Goal: Find specific page/section: Find specific page/section

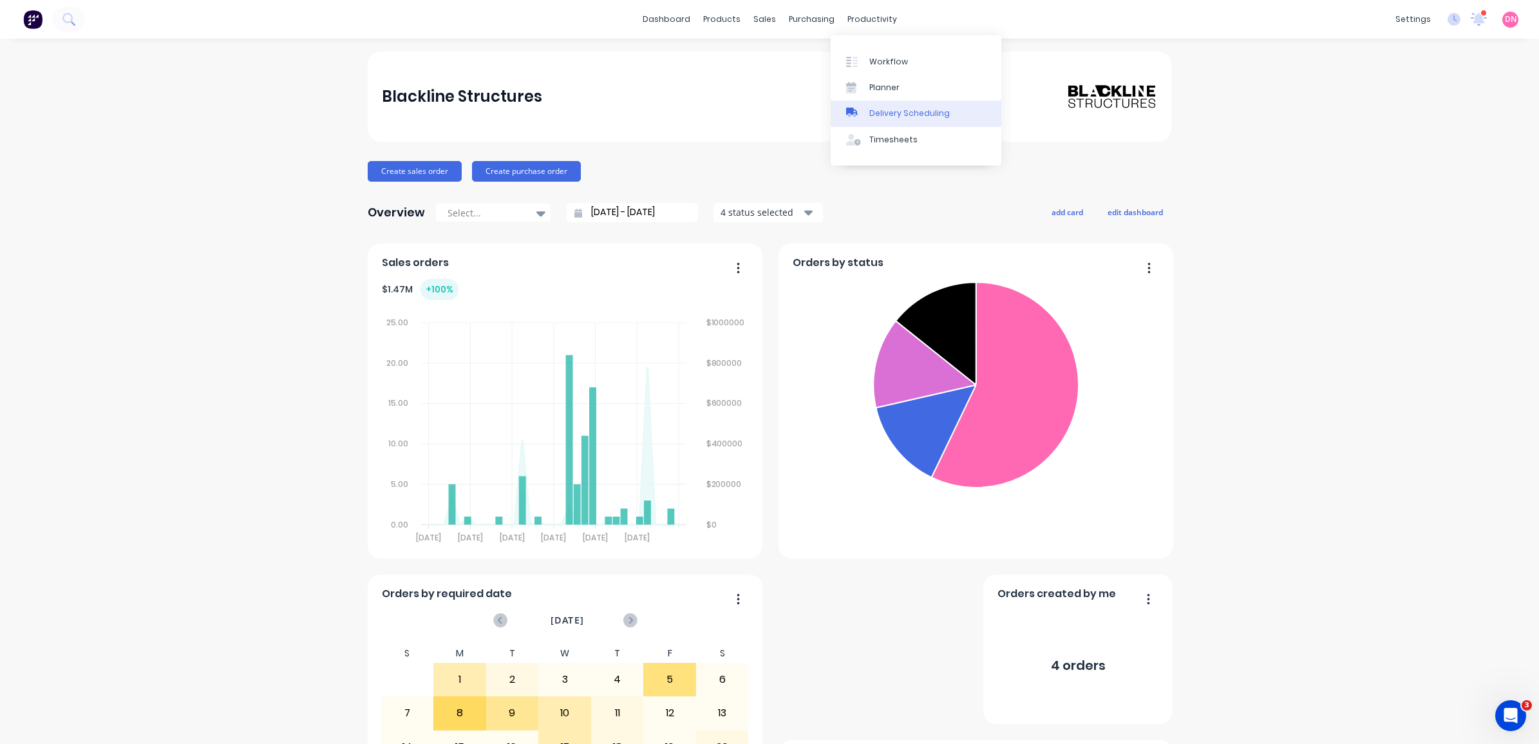
click at [871, 122] on link "Delivery Scheduling" at bounding box center [916, 113] width 171 height 26
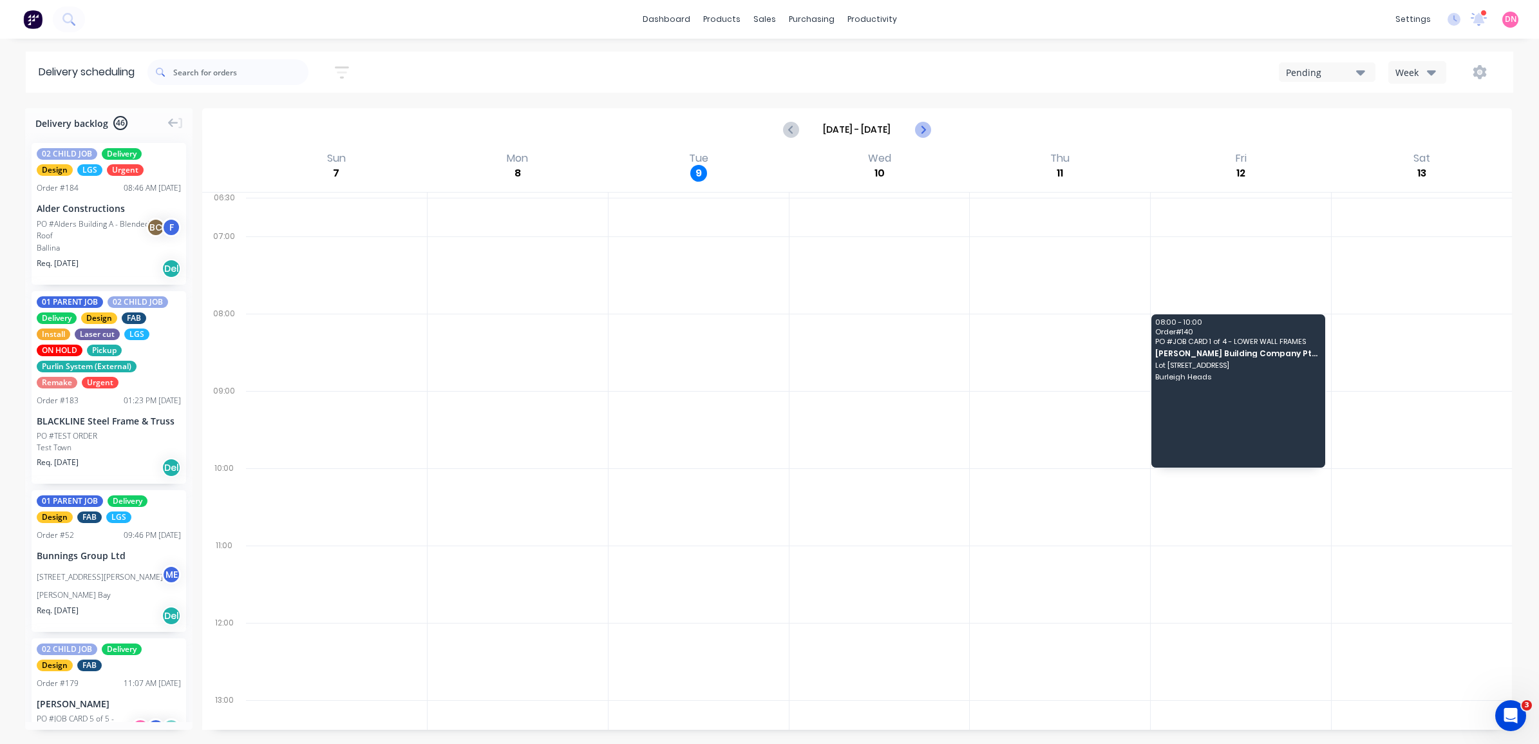
click at [925, 131] on icon "Next page" at bounding box center [921, 129] width 15 height 15
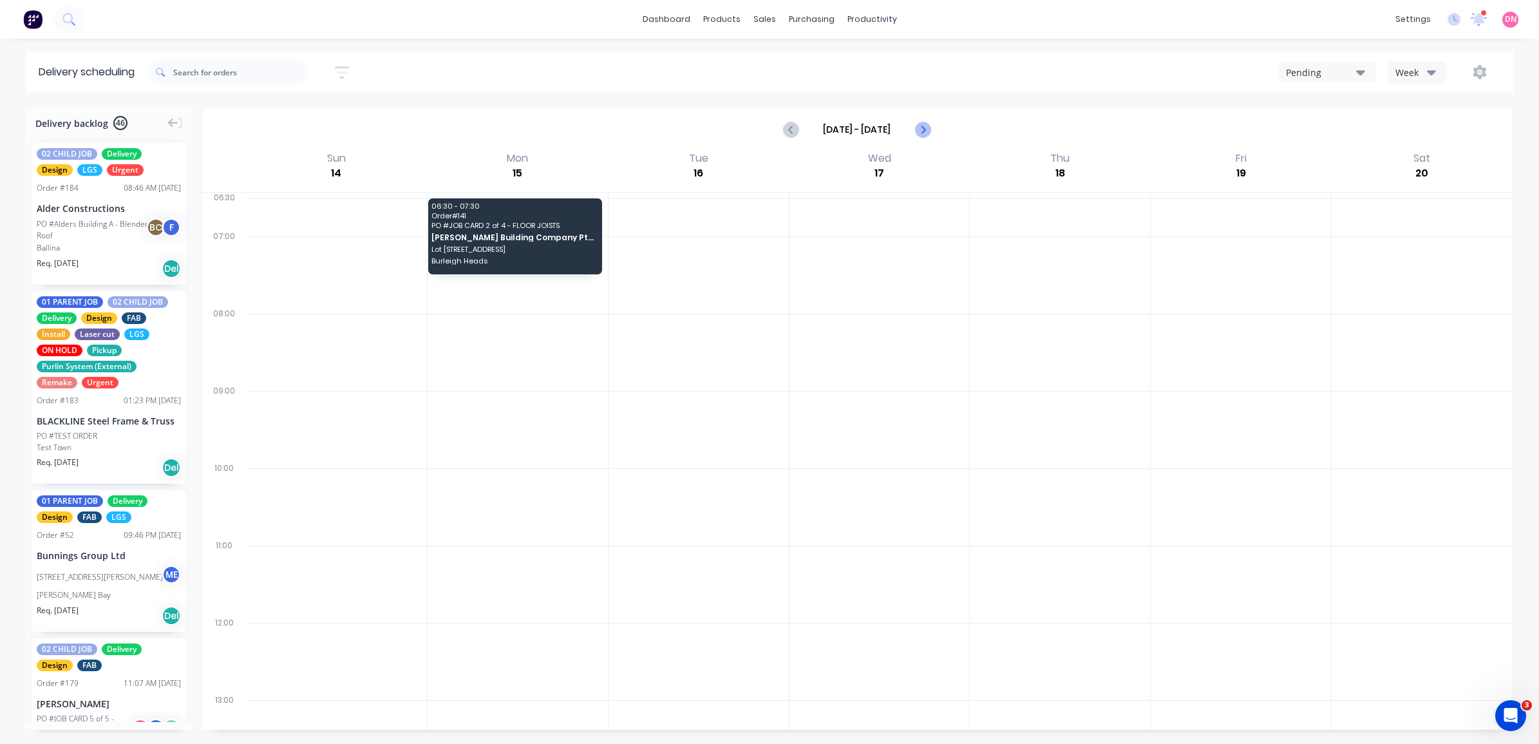
click at [921, 133] on icon "Next page" at bounding box center [921, 129] width 15 height 15
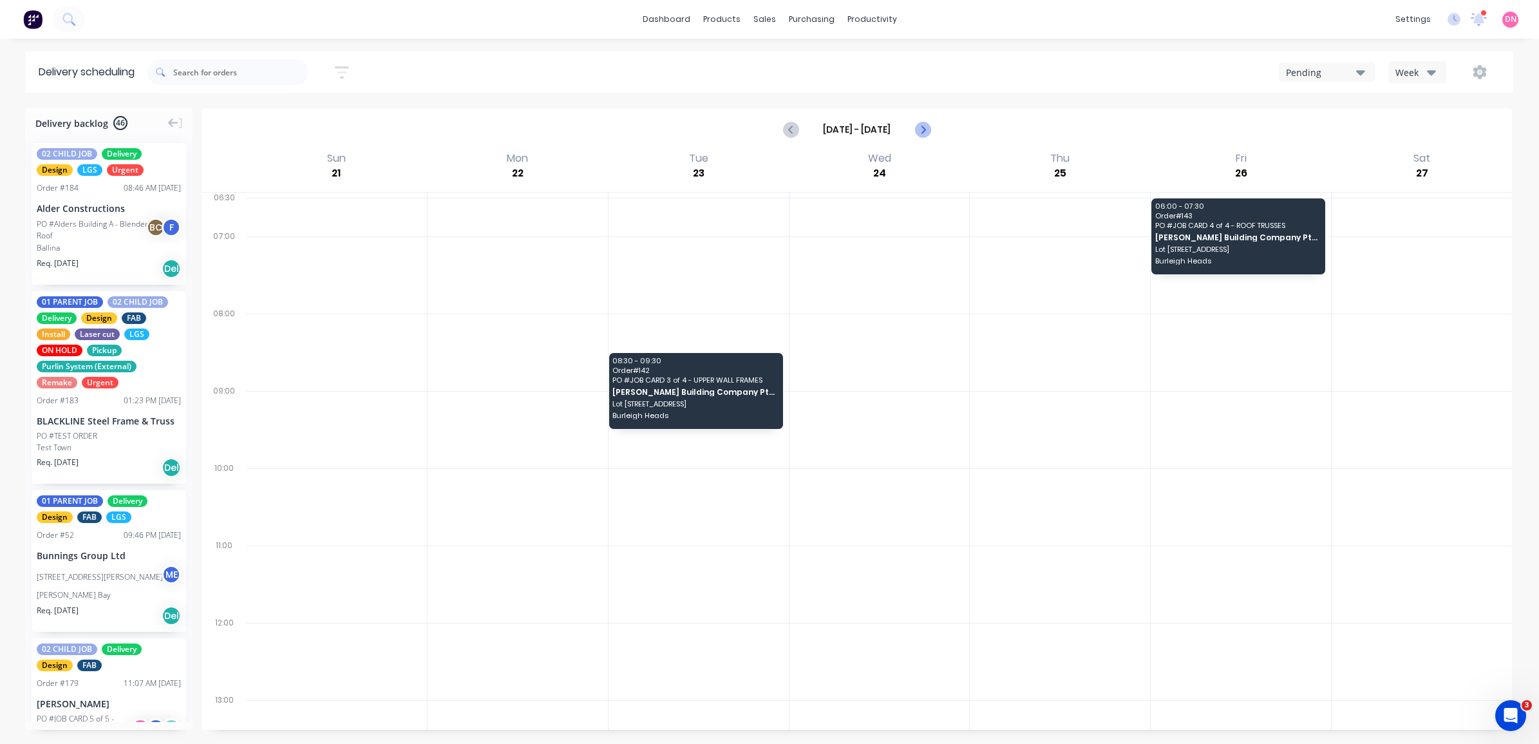
click at [921, 133] on icon "Next page" at bounding box center [921, 129] width 15 height 15
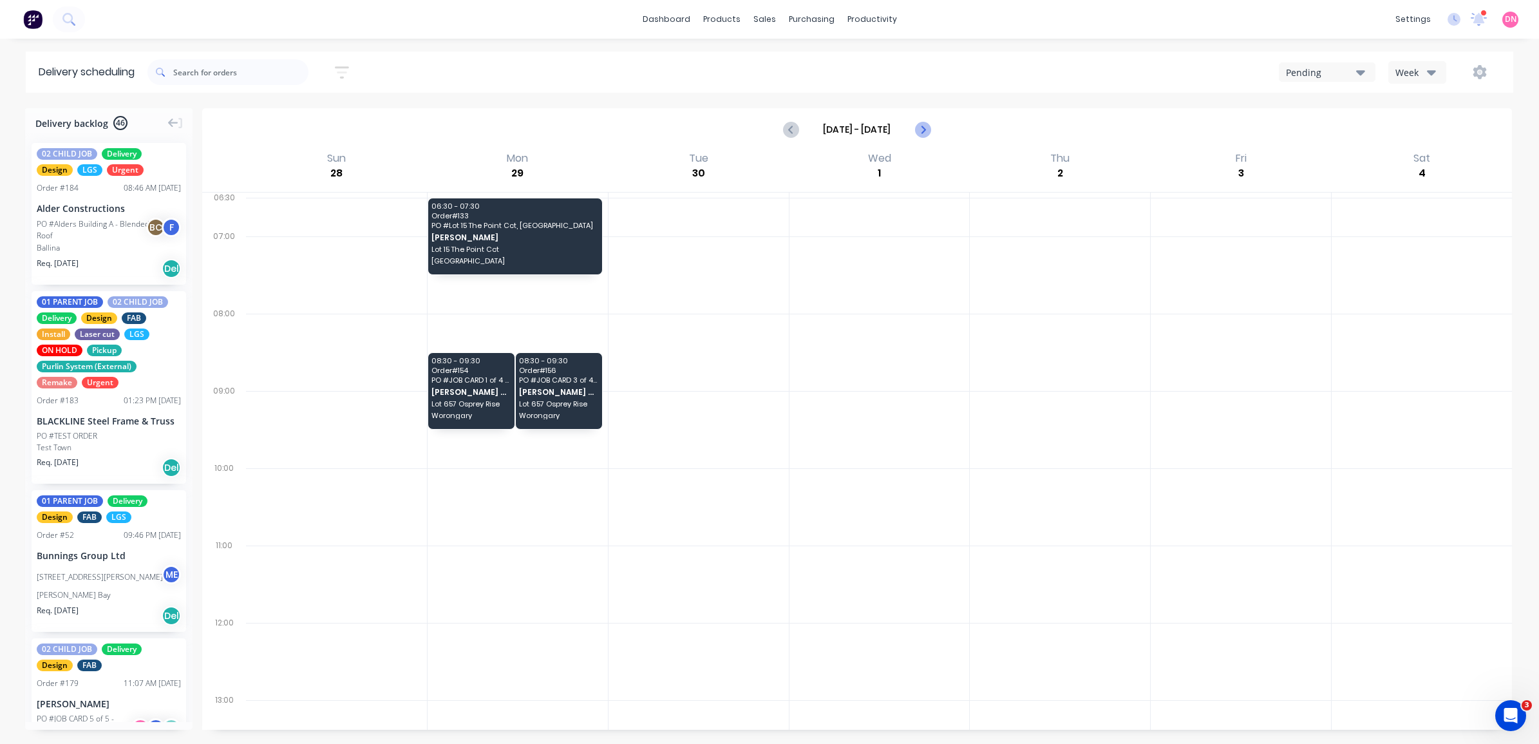
click at [926, 133] on icon "Next page" at bounding box center [921, 129] width 15 height 15
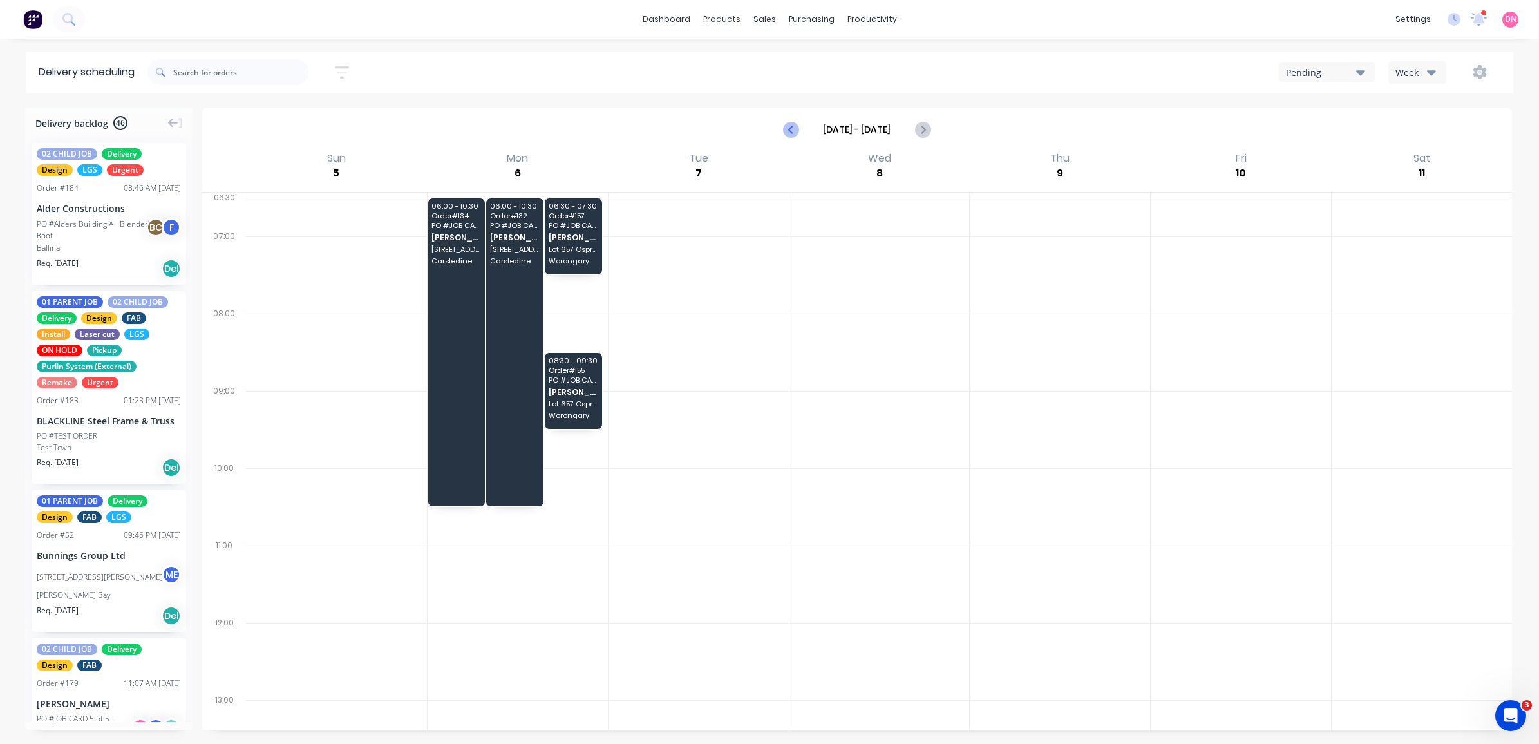
click at [789, 123] on icon "Previous page" at bounding box center [791, 129] width 15 height 15
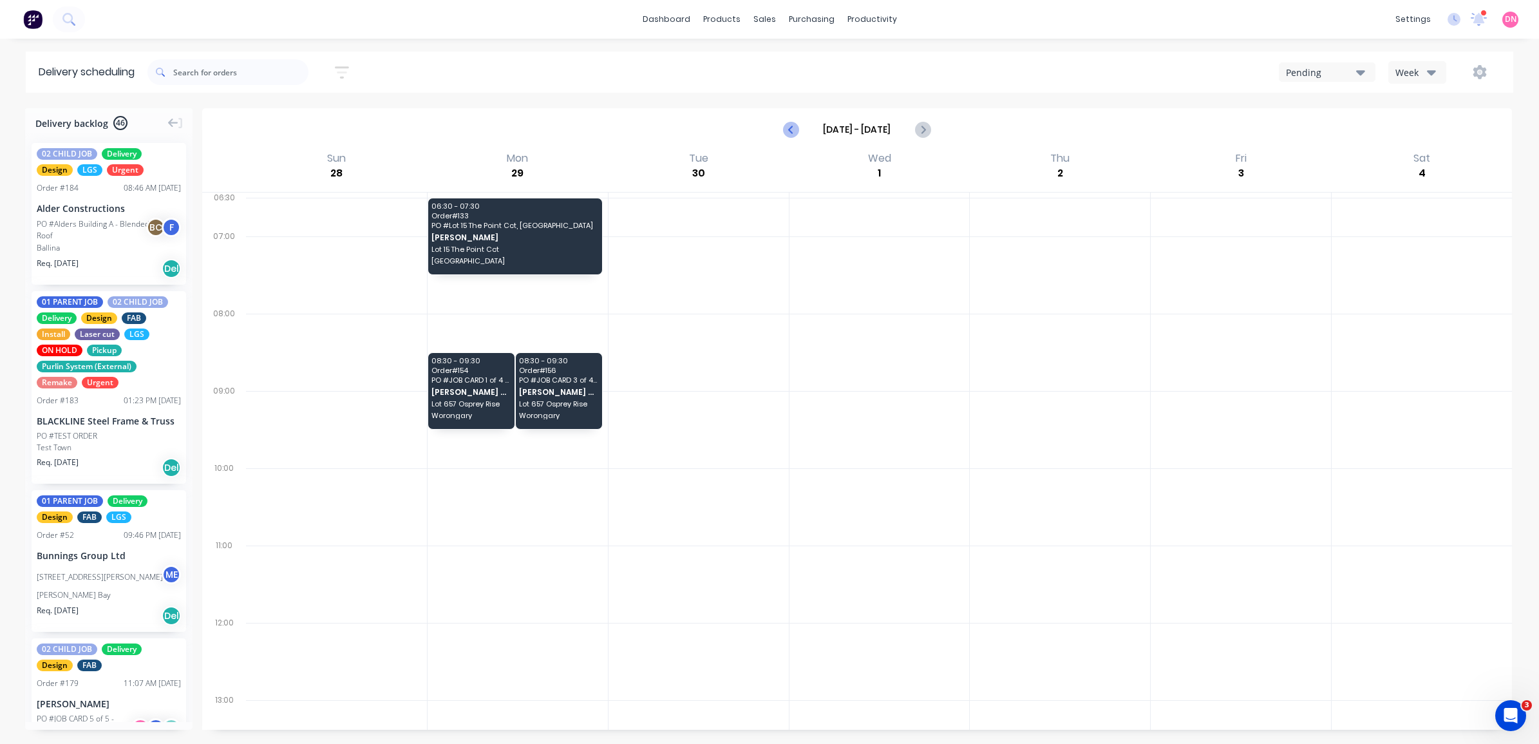
click at [789, 123] on icon "Previous page" at bounding box center [791, 129] width 15 height 15
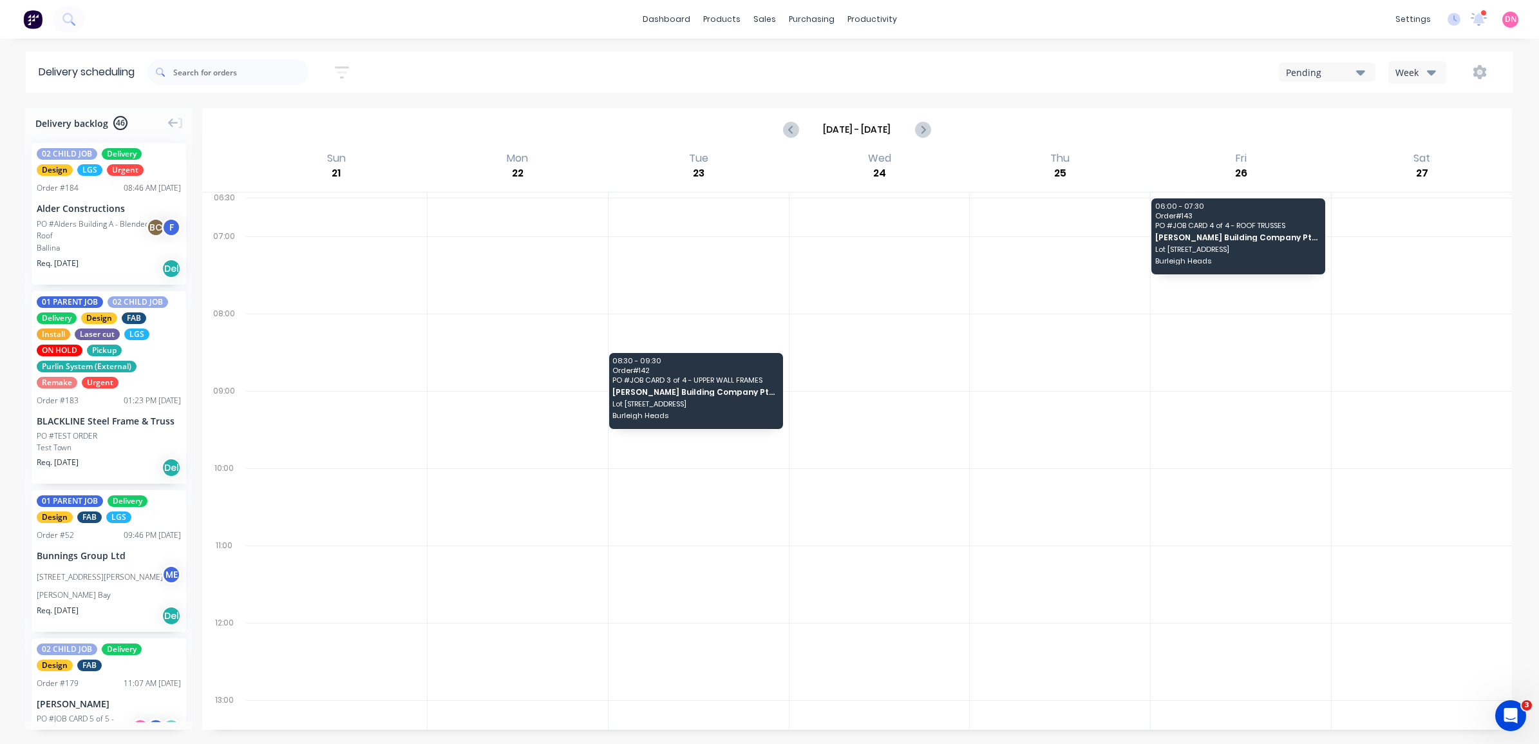
click at [869, 718] on div at bounding box center [879, 719] width 180 height 39
click at [924, 126] on icon "Next page" at bounding box center [921, 129] width 15 height 15
type input "[DATE] - [DATE]"
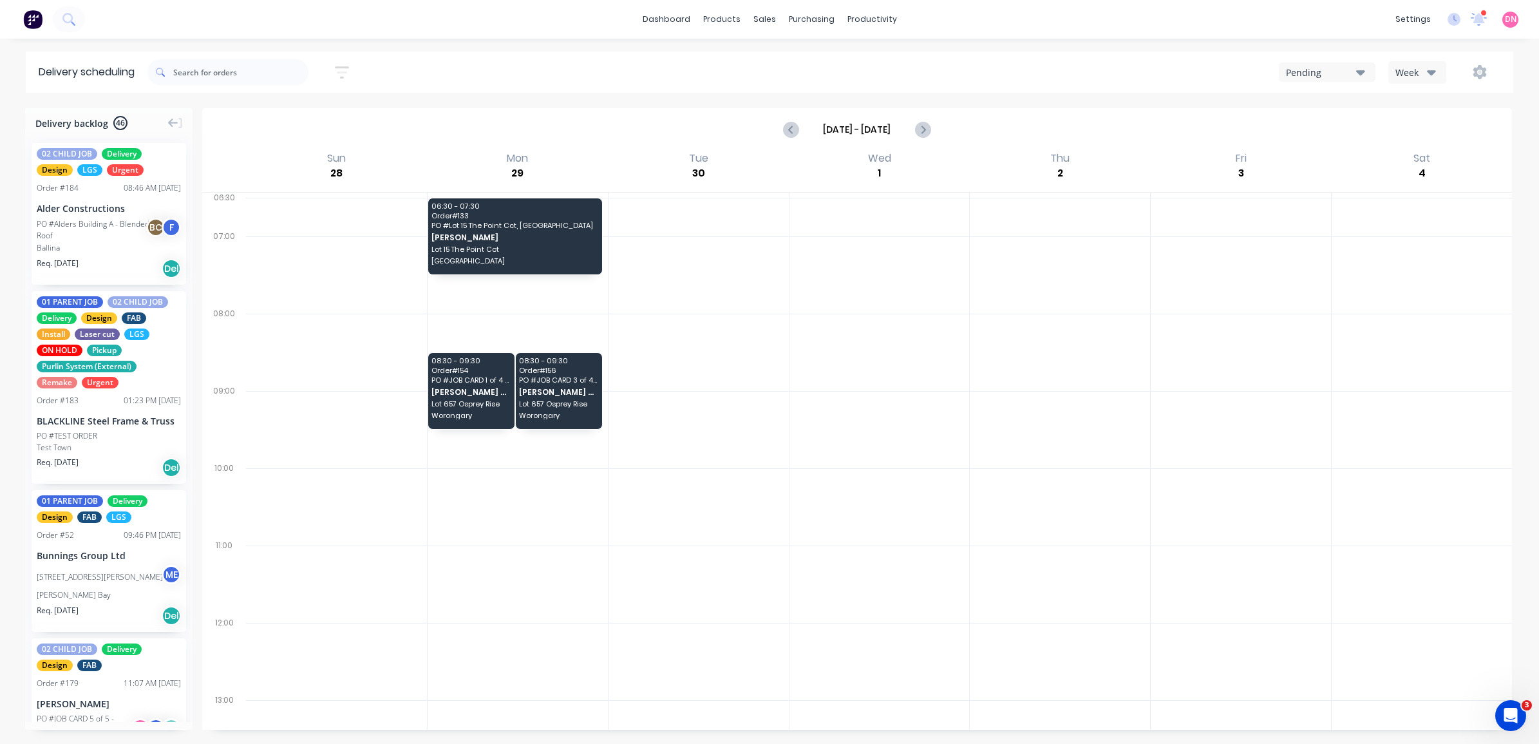
click at [1394, 65] on button "Week" at bounding box center [1417, 72] width 58 height 23
click at [1426, 124] on div "Vehicle" at bounding box center [1452, 133] width 127 height 26
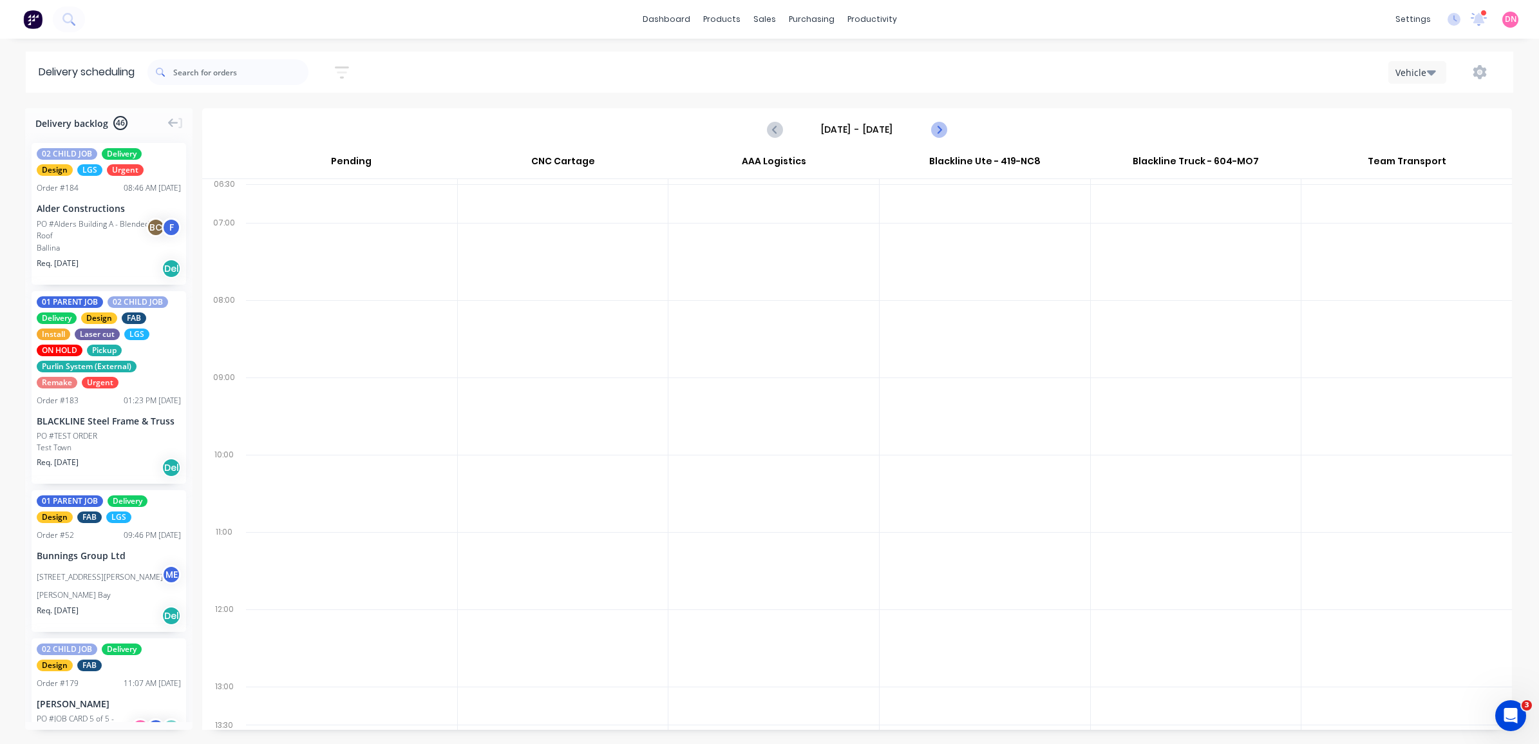
click at [937, 127] on icon "Next page" at bounding box center [937, 129] width 15 height 15
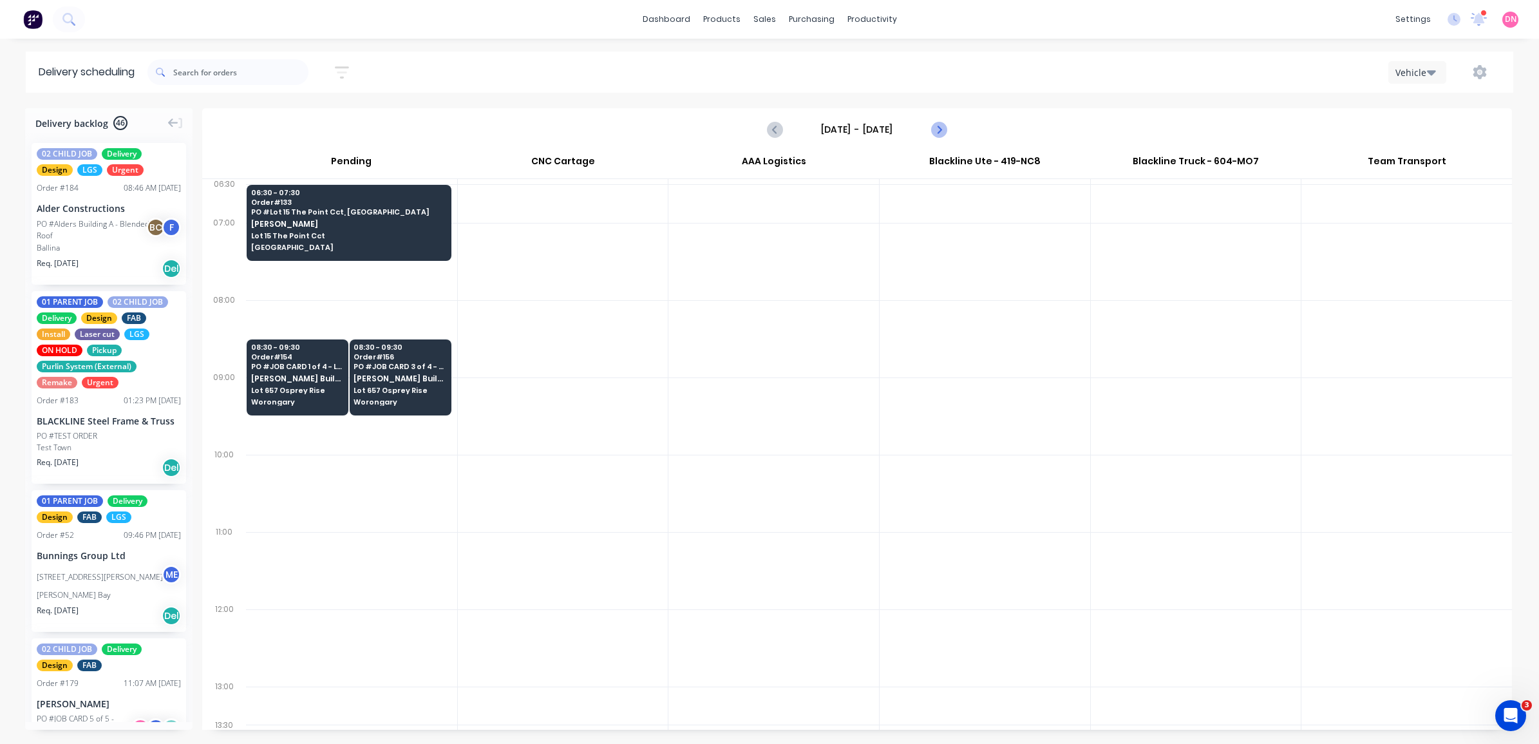
click at [937, 127] on icon "Next page" at bounding box center [937, 129] width 15 height 15
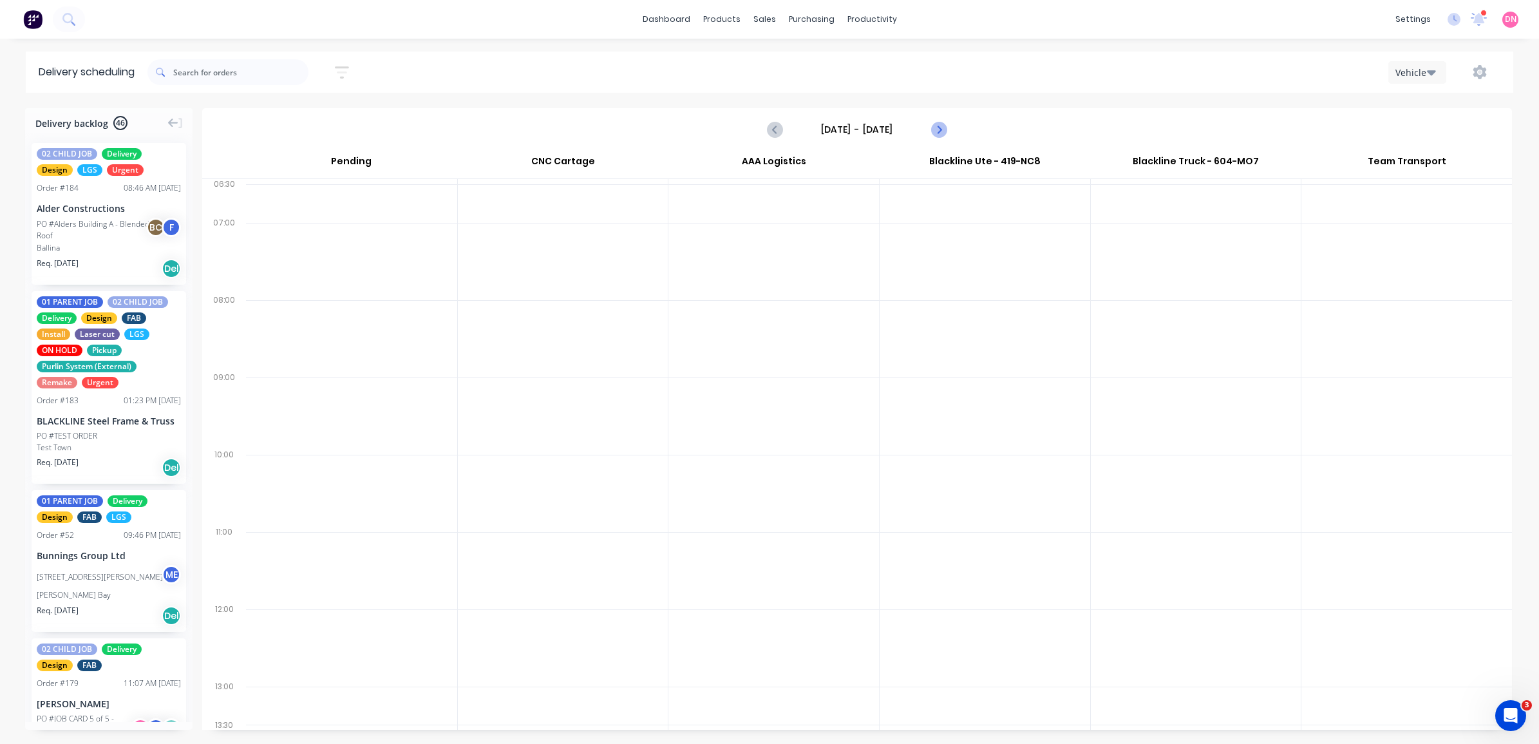
click at [937, 127] on icon "Next page" at bounding box center [937, 129] width 15 height 15
type input "[DATE] - [DATE]"
click at [200, 64] on input "text" at bounding box center [240, 72] width 135 height 26
type input "N"
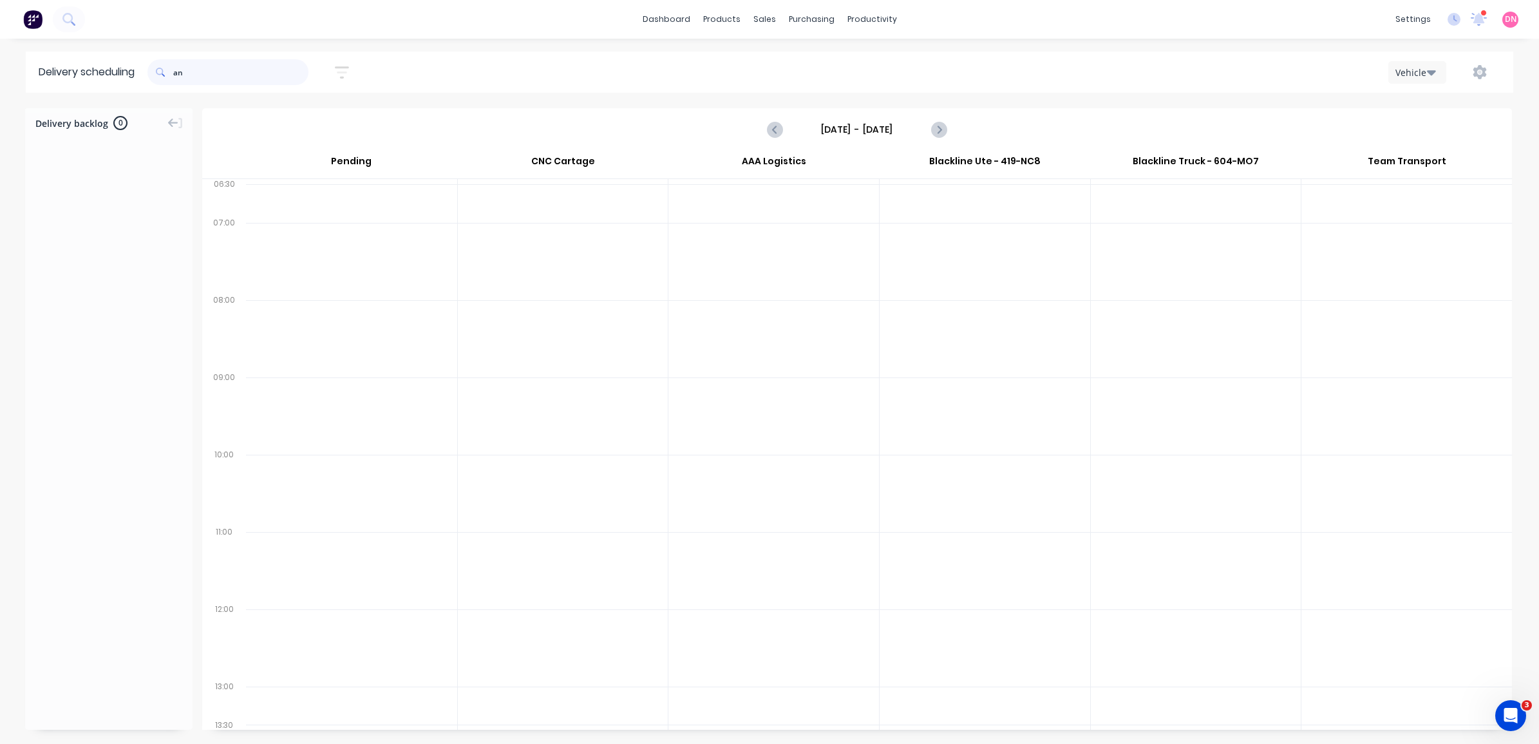
type input "a"
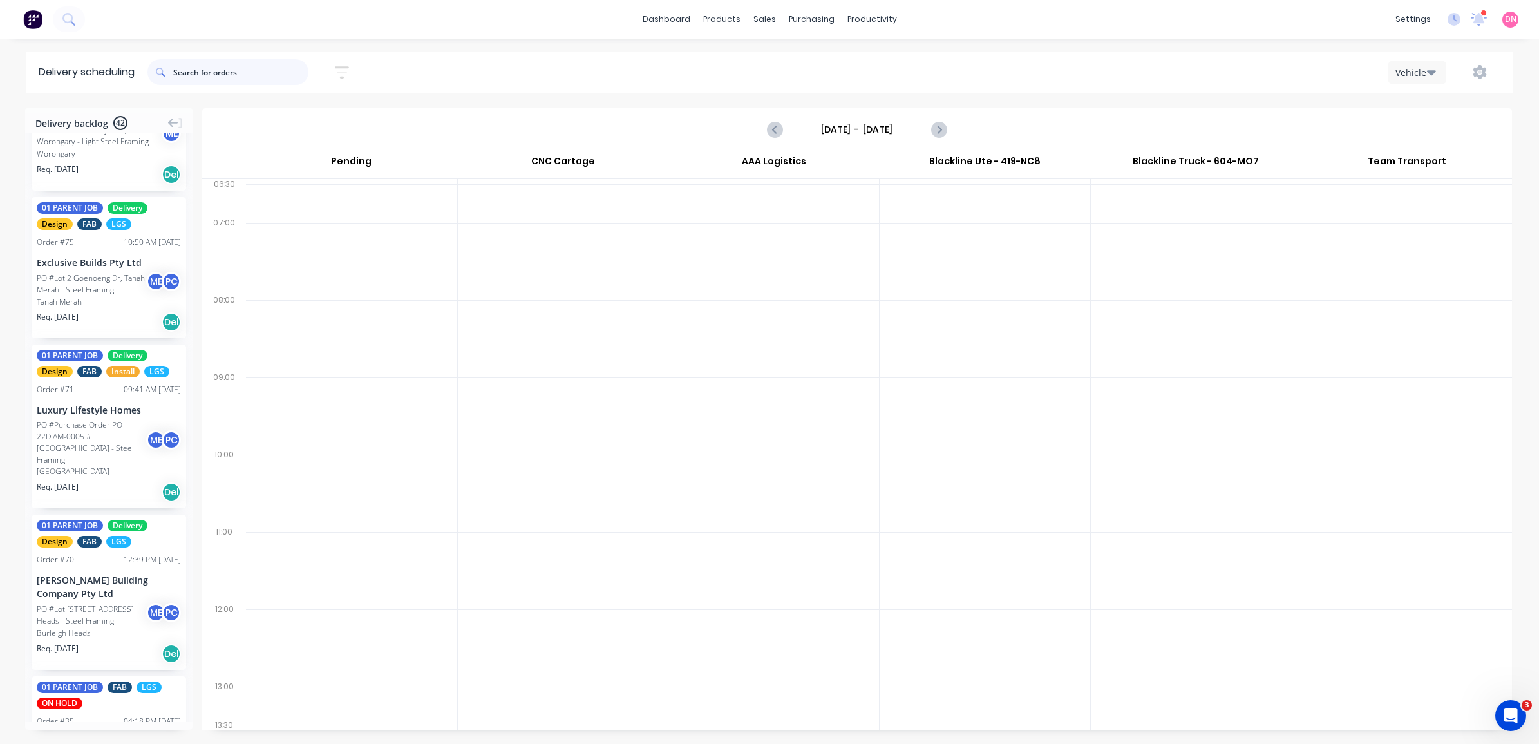
scroll to position [5500, 0]
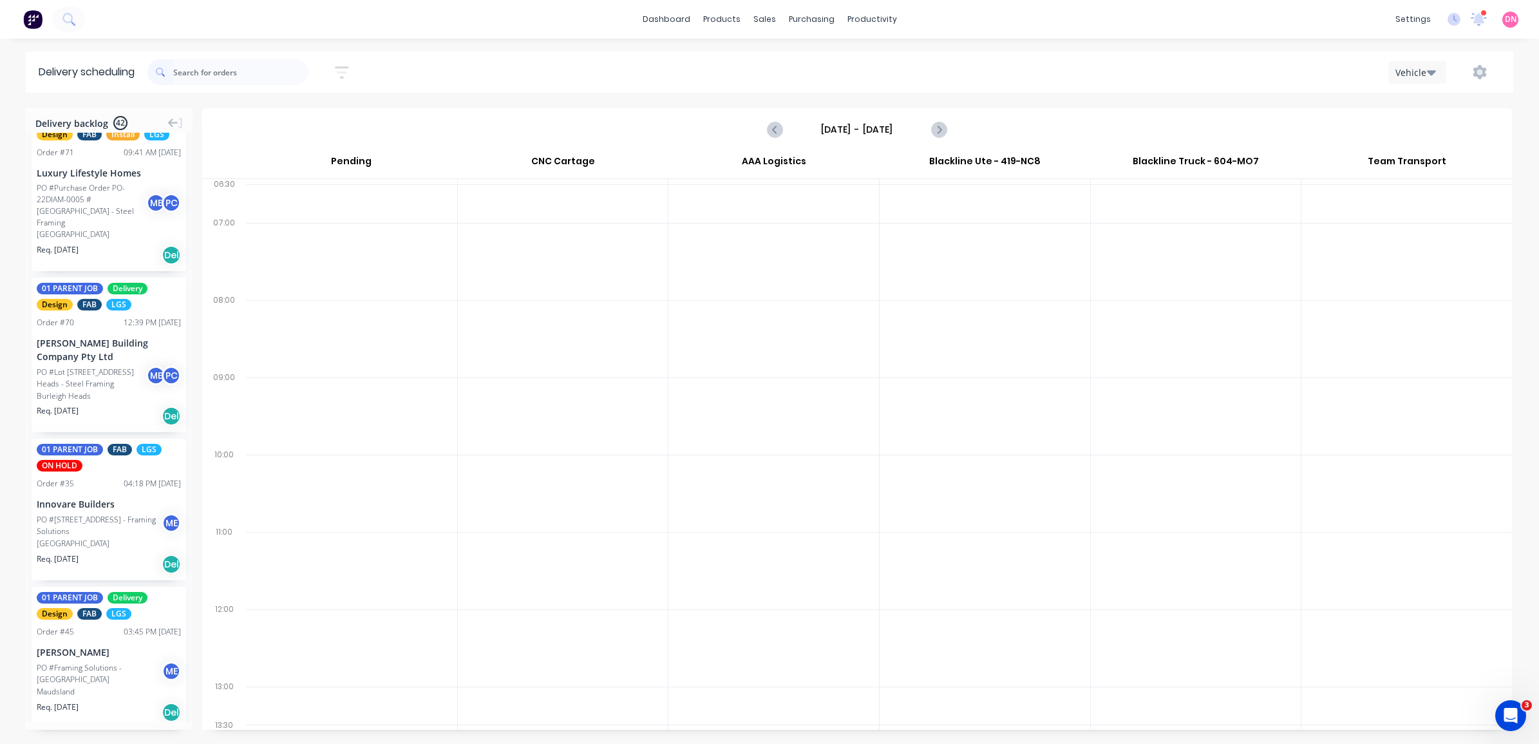
click at [344, 69] on icon "button" at bounding box center [342, 72] width 14 height 16
click at [328, 163] on div "Sort by Most recent" at bounding box center [283, 160] width 106 height 15
click at [290, 256] on div "Customer name" at bounding box center [282, 257] width 121 height 23
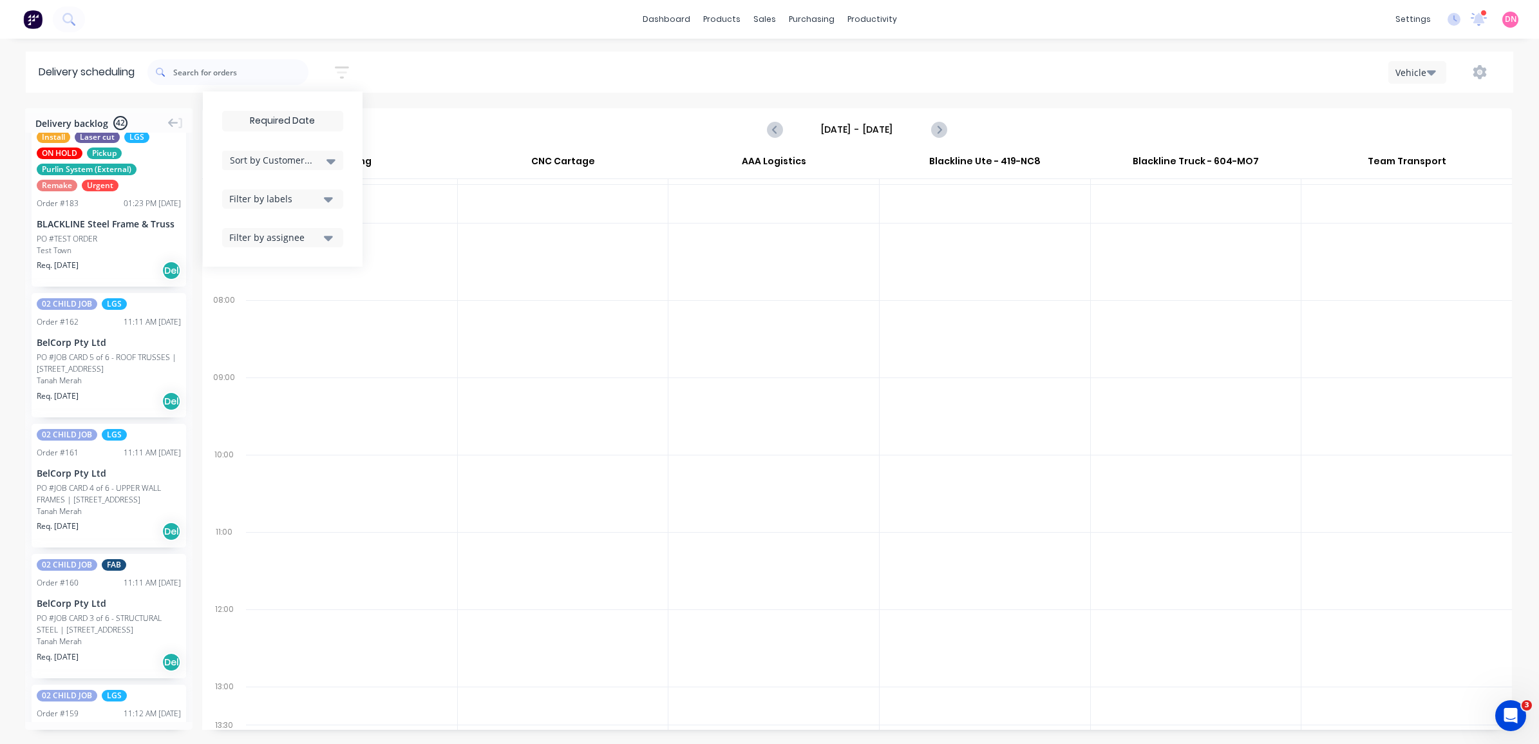
scroll to position [0, 0]
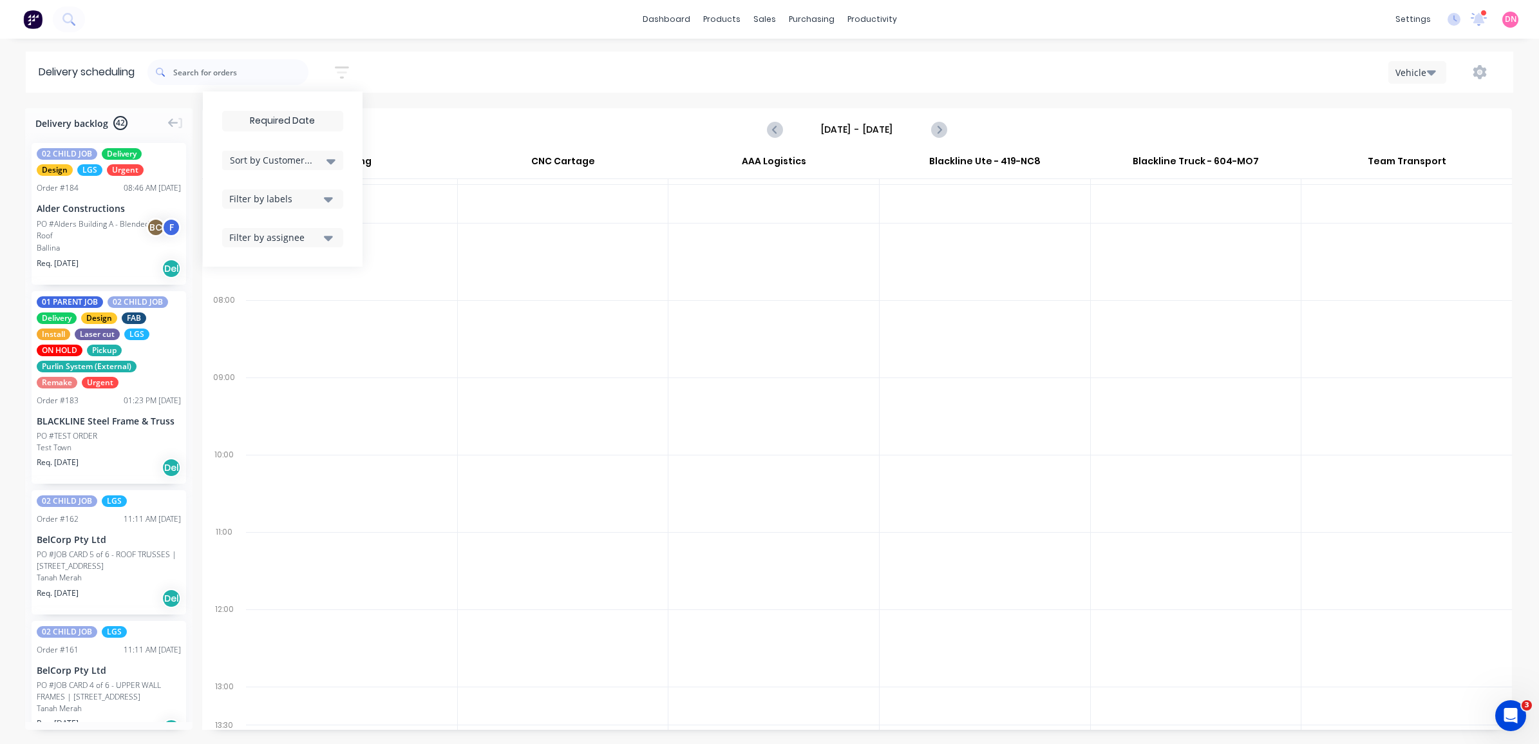
click at [292, 203] on div "Filter by labels" at bounding box center [274, 199] width 91 height 14
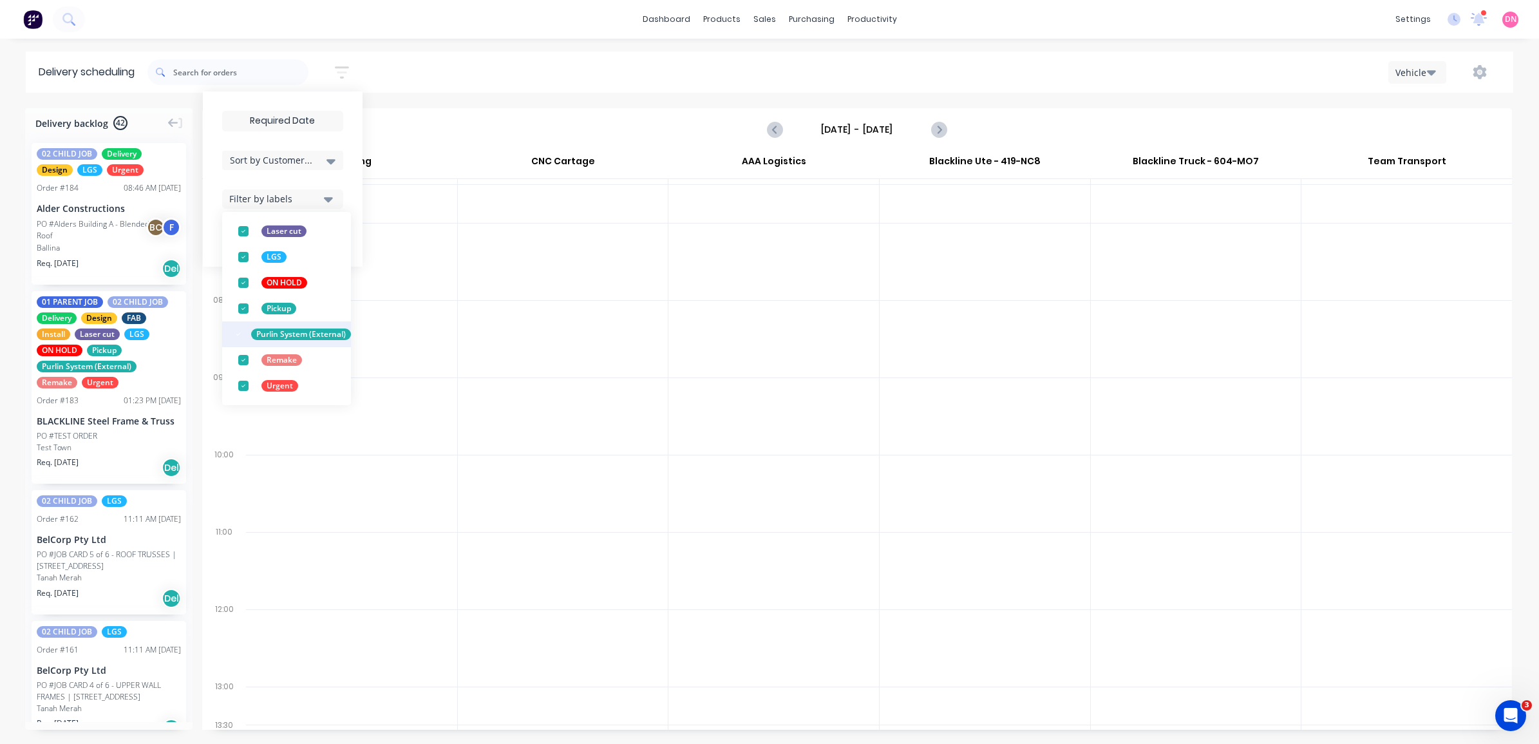
click at [247, 332] on div "button" at bounding box center [238, 334] width 26 height 26
click at [243, 385] on div "button" at bounding box center [239, 386] width 26 height 26
click at [294, 192] on div "Filter by labels" at bounding box center [274, 199] width 91 height 14
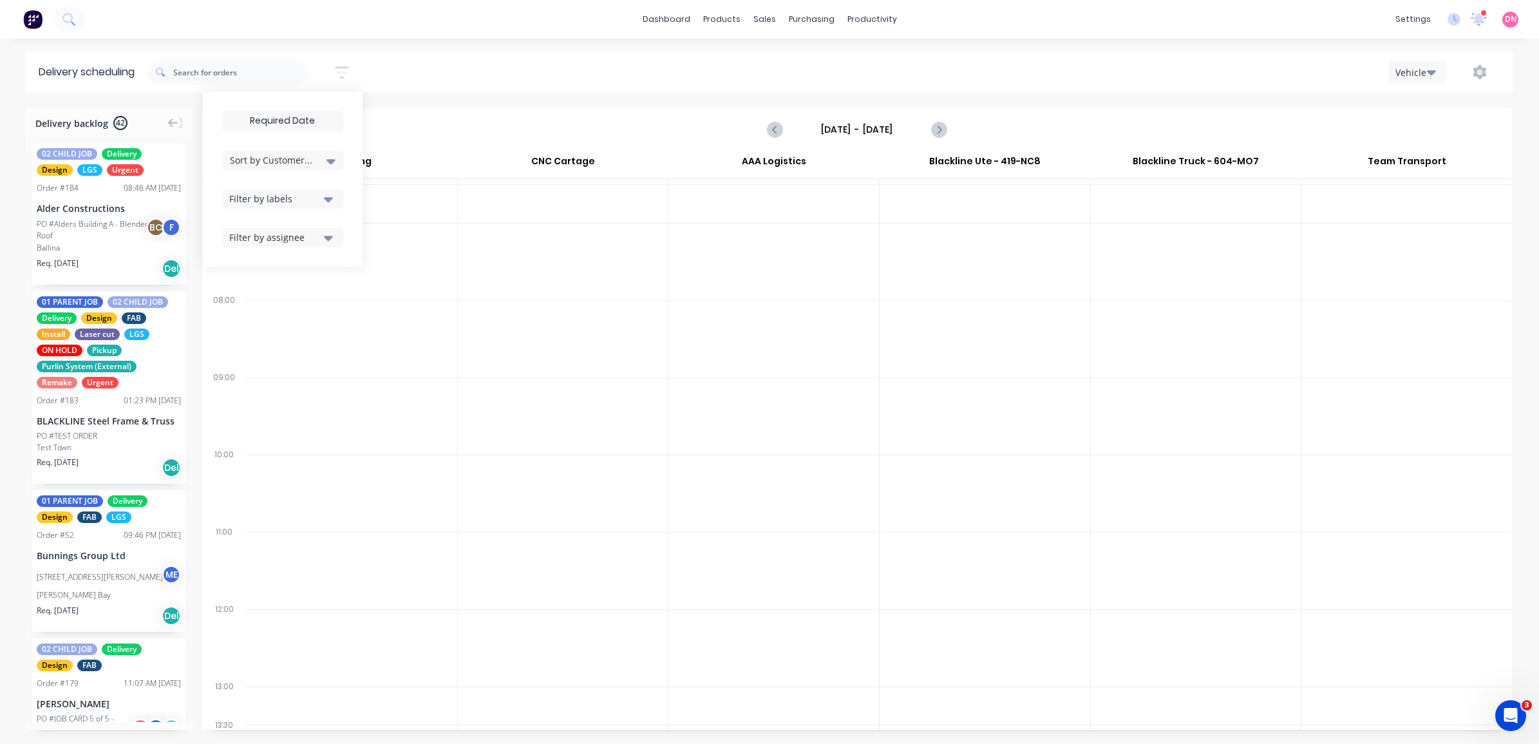
click at [297, 234] on div "Filter by assignee" at bounding box center [274, 238] width 91 height 14
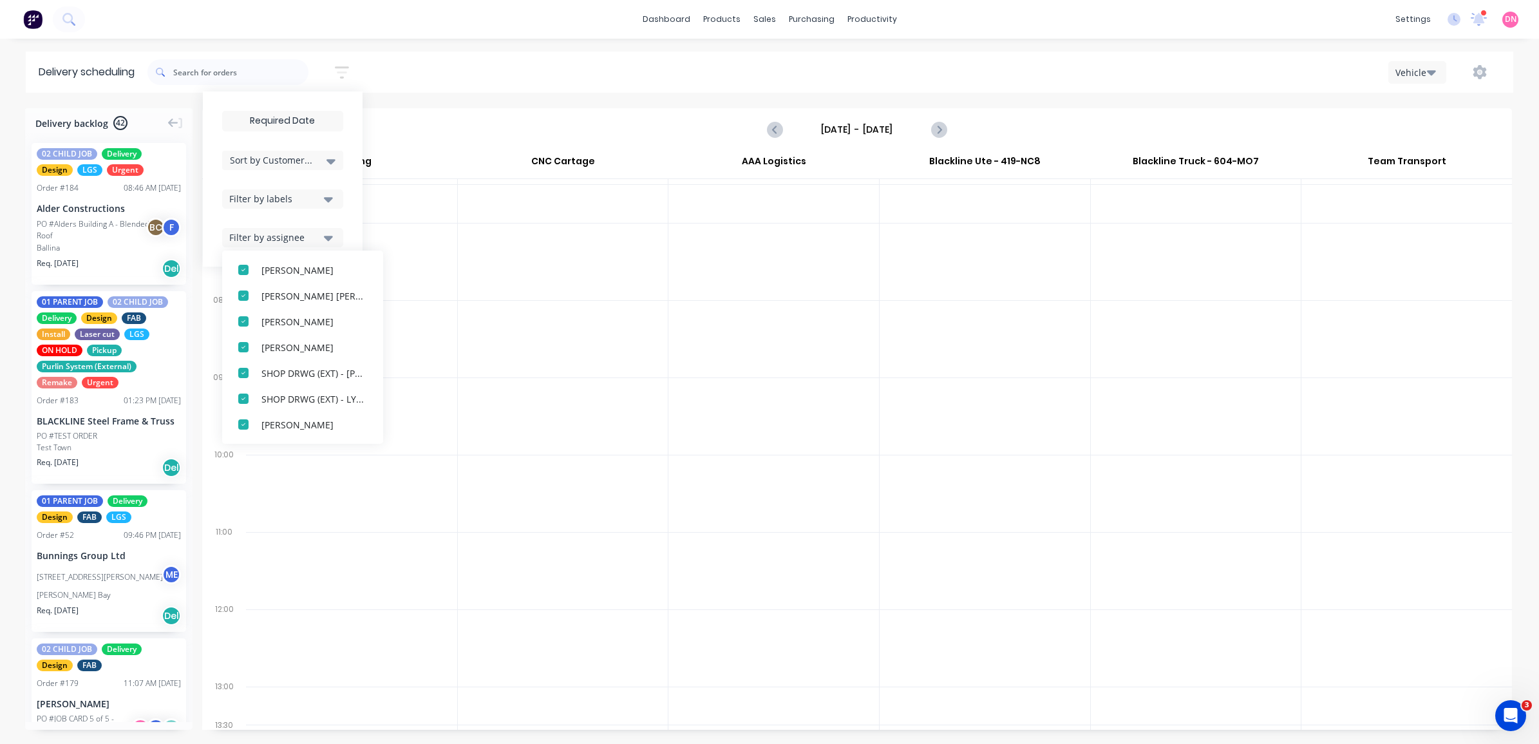
scroll to position [528, 0]
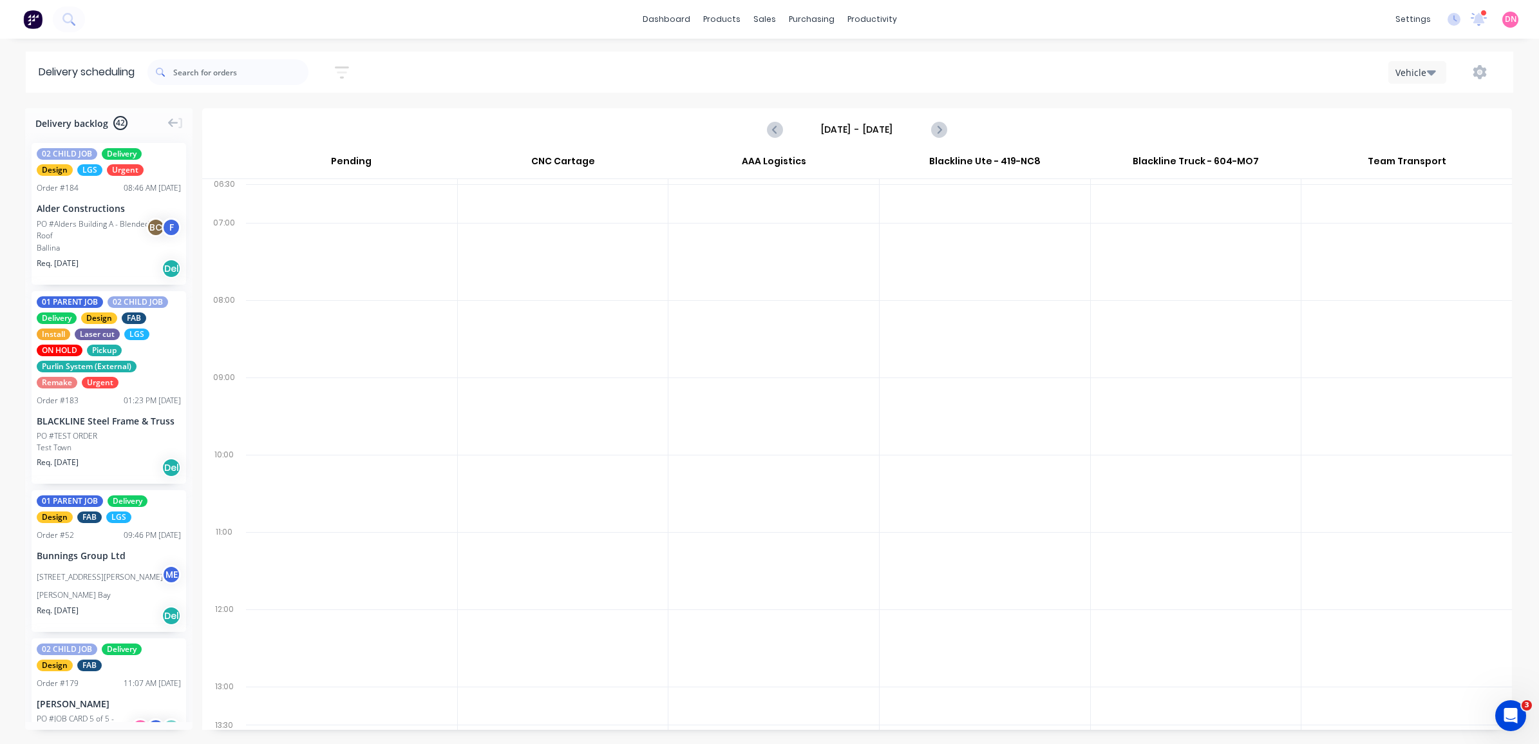
drag, startPoint x: 355, startPoint y: 40, endPoint x: 348, endPoint y: 75, distance: 36.1
click at [348, 75] on div "dashboard products sales purchasing productivity dashboard products Product Cat…" at bounding box center [769, 372] width 1539 height 744
click at [348, 75] on icon "button" at bounding box center [342, 72] width 14 height 16
click at [1433, 68] on icon "button" at bounding box center [1431, 72] width 9 height 14
click at [1429, 129] on div "Vehicle" at bounding box center [1452, 133] width 127 height 26
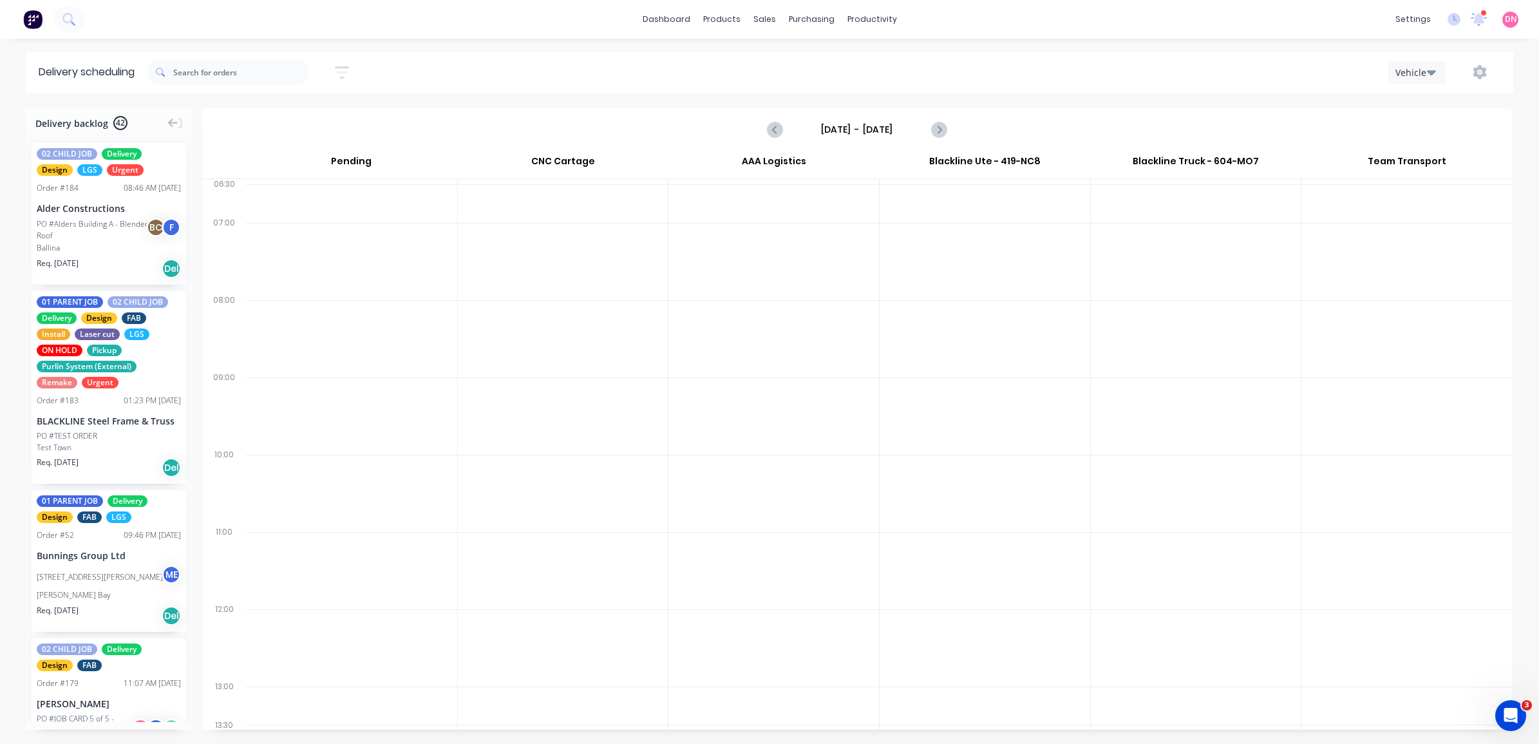
click at [1433, 65] on icon "button" at bounding box center [1431, 72] width 9 height 14
click at [1425, 106] on div "Week" at bounding box center [1452, 107] width 127 height 26
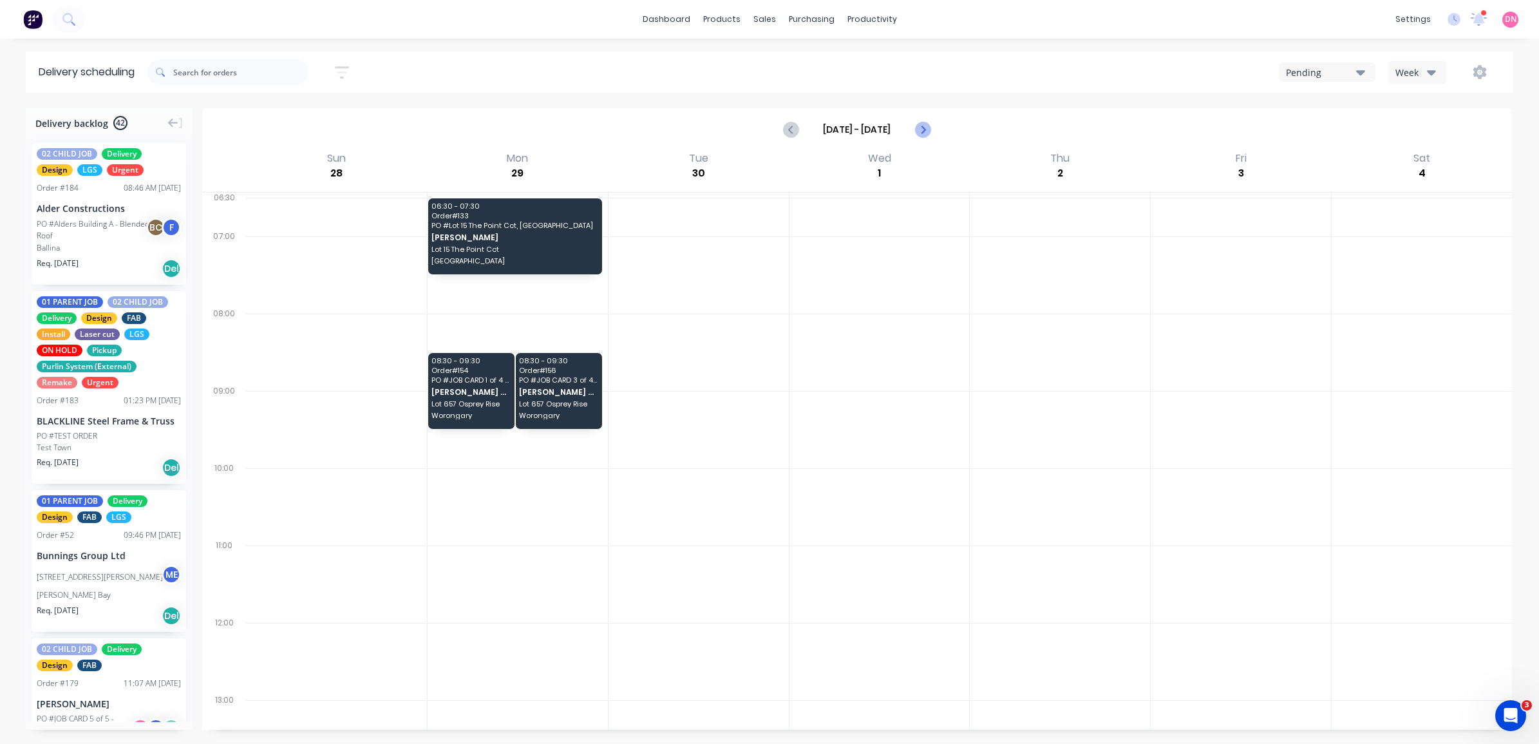
click at [922, 127] on icon "Next page" at bounding box center [922, 129] width 6 height 10
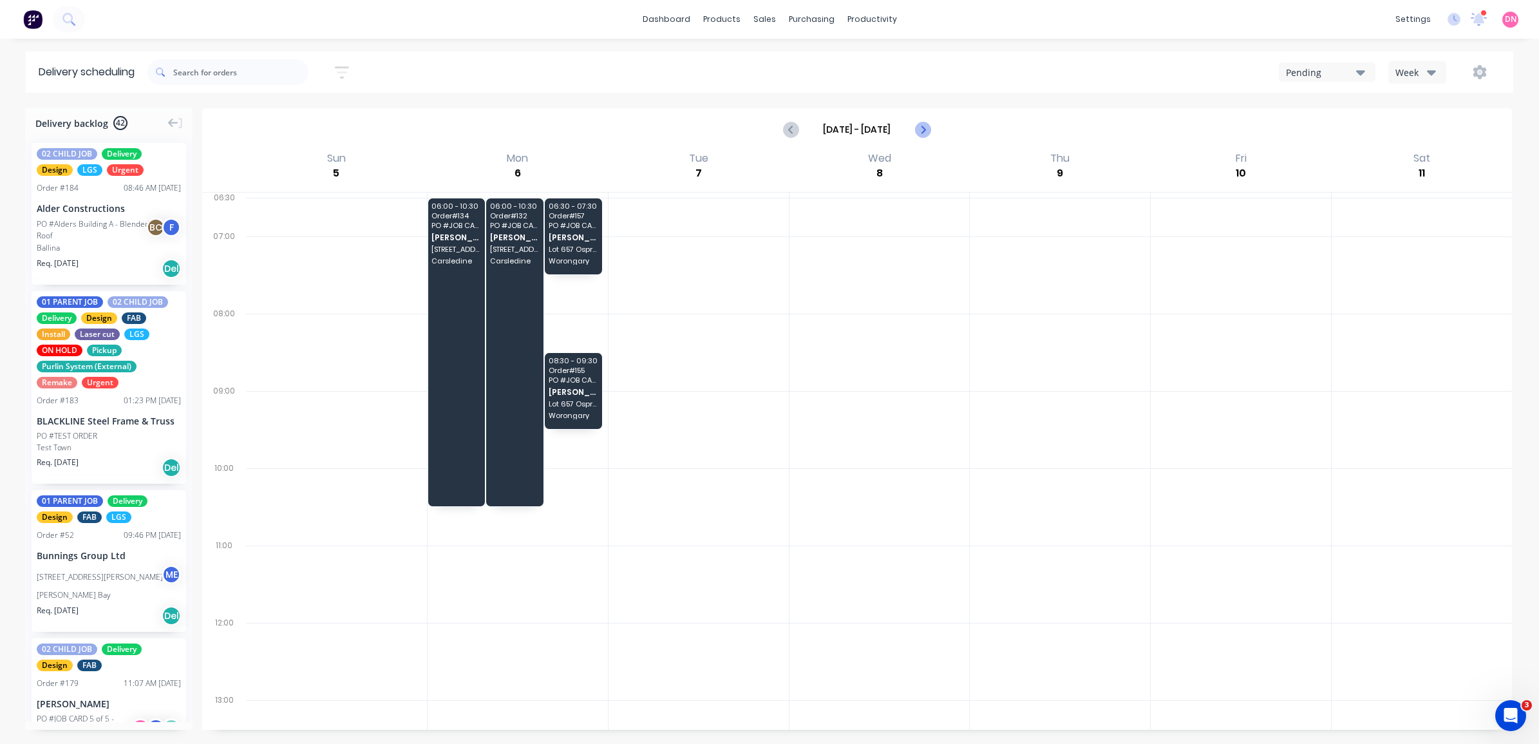
click at [922, 127] on icon "Next page" at bounding box center [922, 129] width 6 height 10
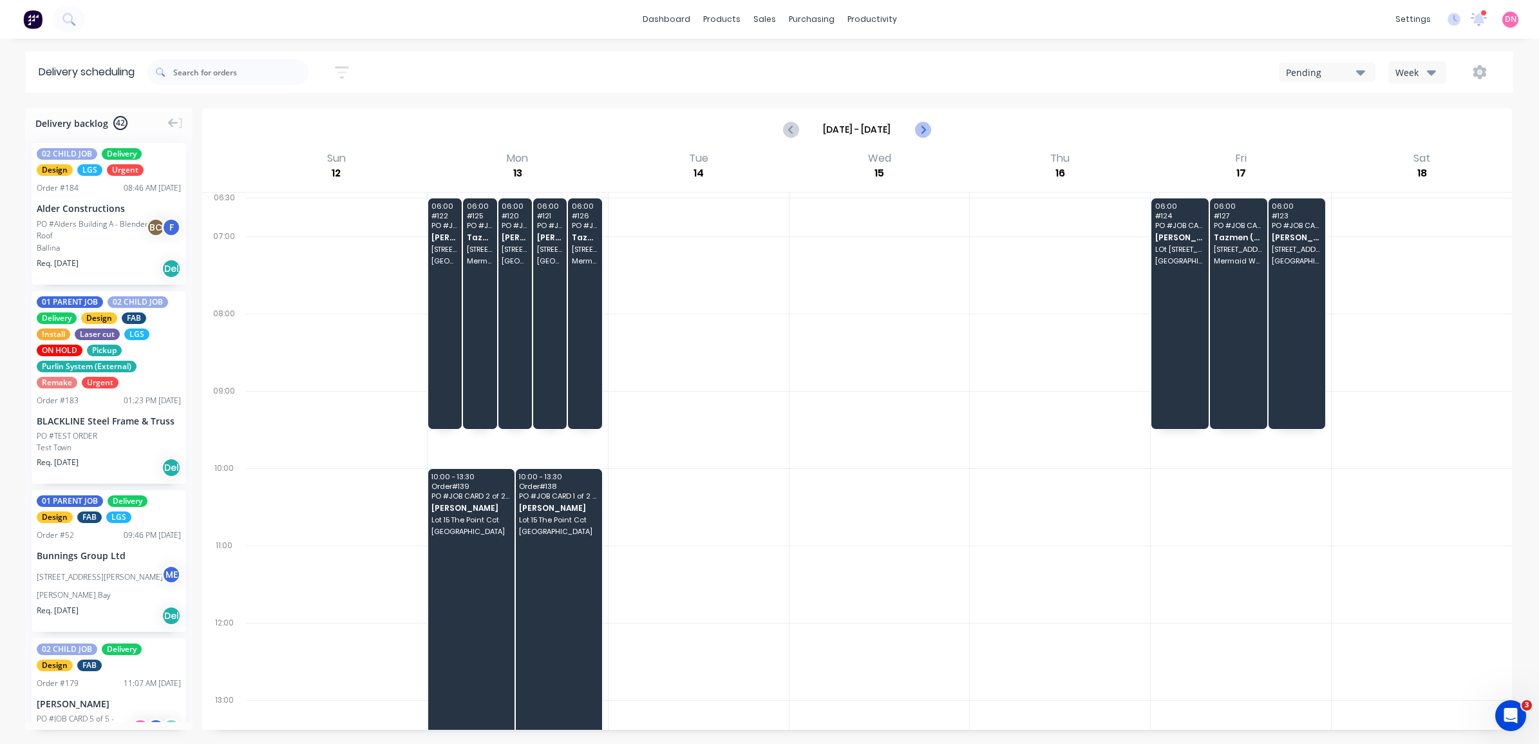
click at [926, 129] on icon "Next page" at bounding box center [921, 129] width 15 height 15
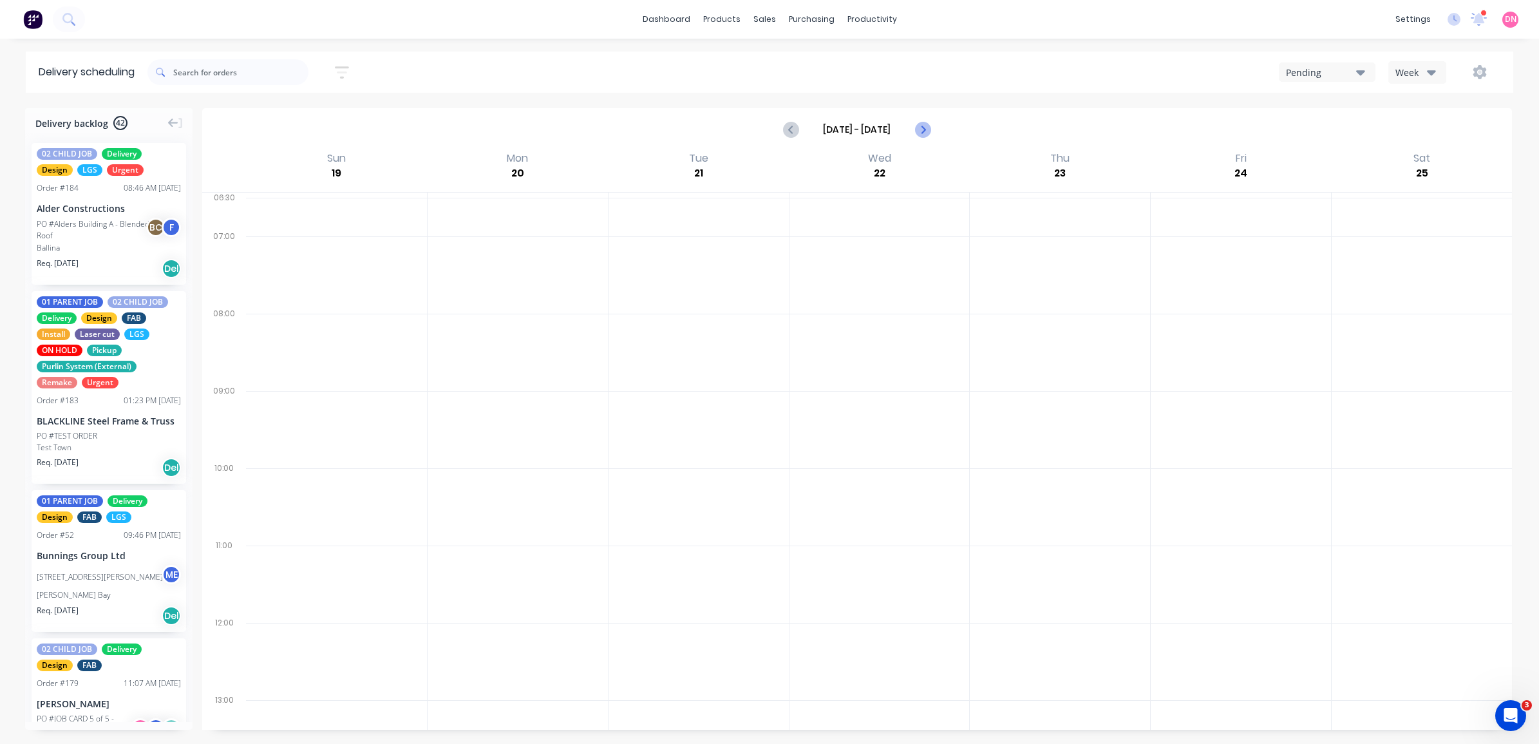
click at [926, 129] on icon "Next page" at bounding box center [921, 129] width 15 height 15
click at [786, 127] on icon "Previous page" at bounding box center [791, 129] width 15 height 15
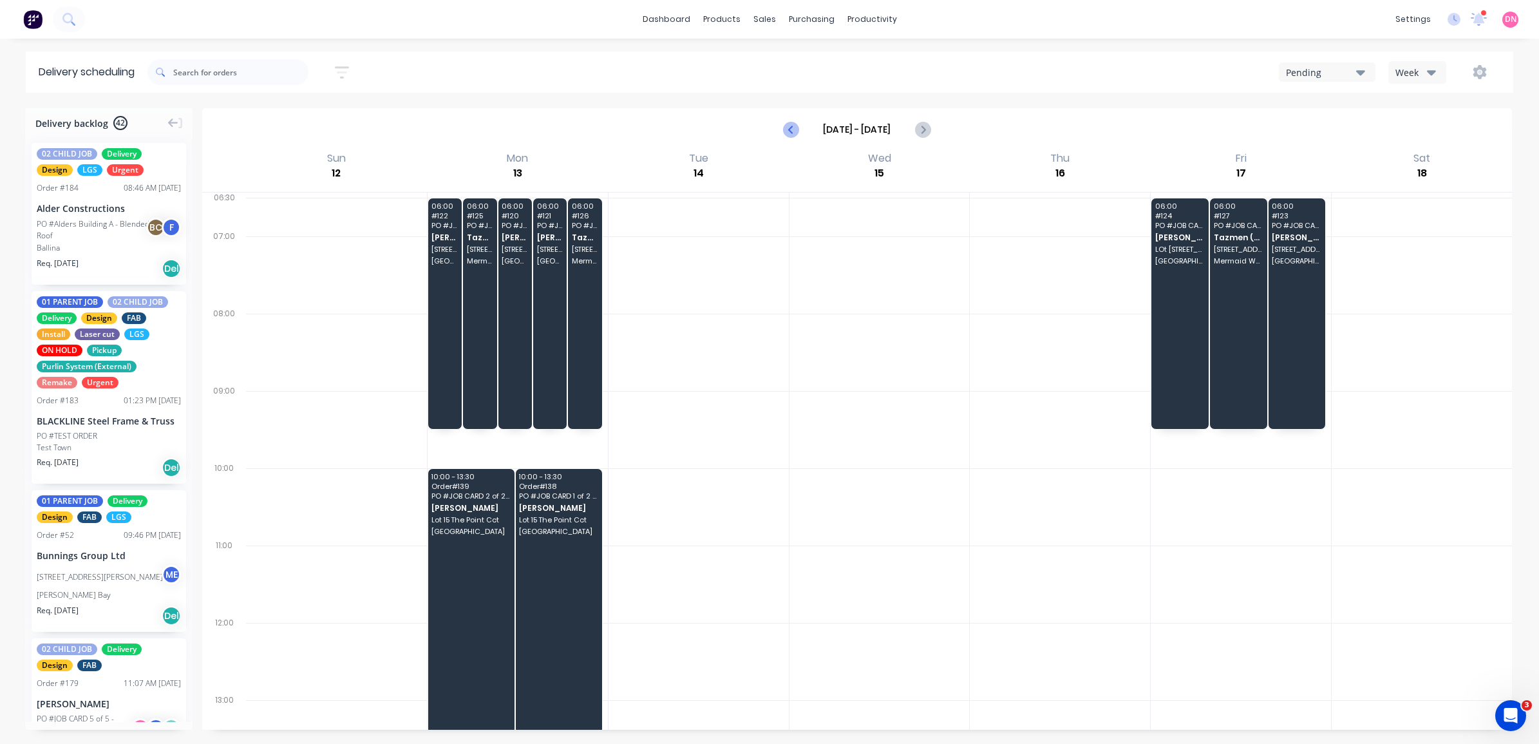
click at [786, 127] on icon "Previous page" at bounding box center [791, 129] width 15 height 15
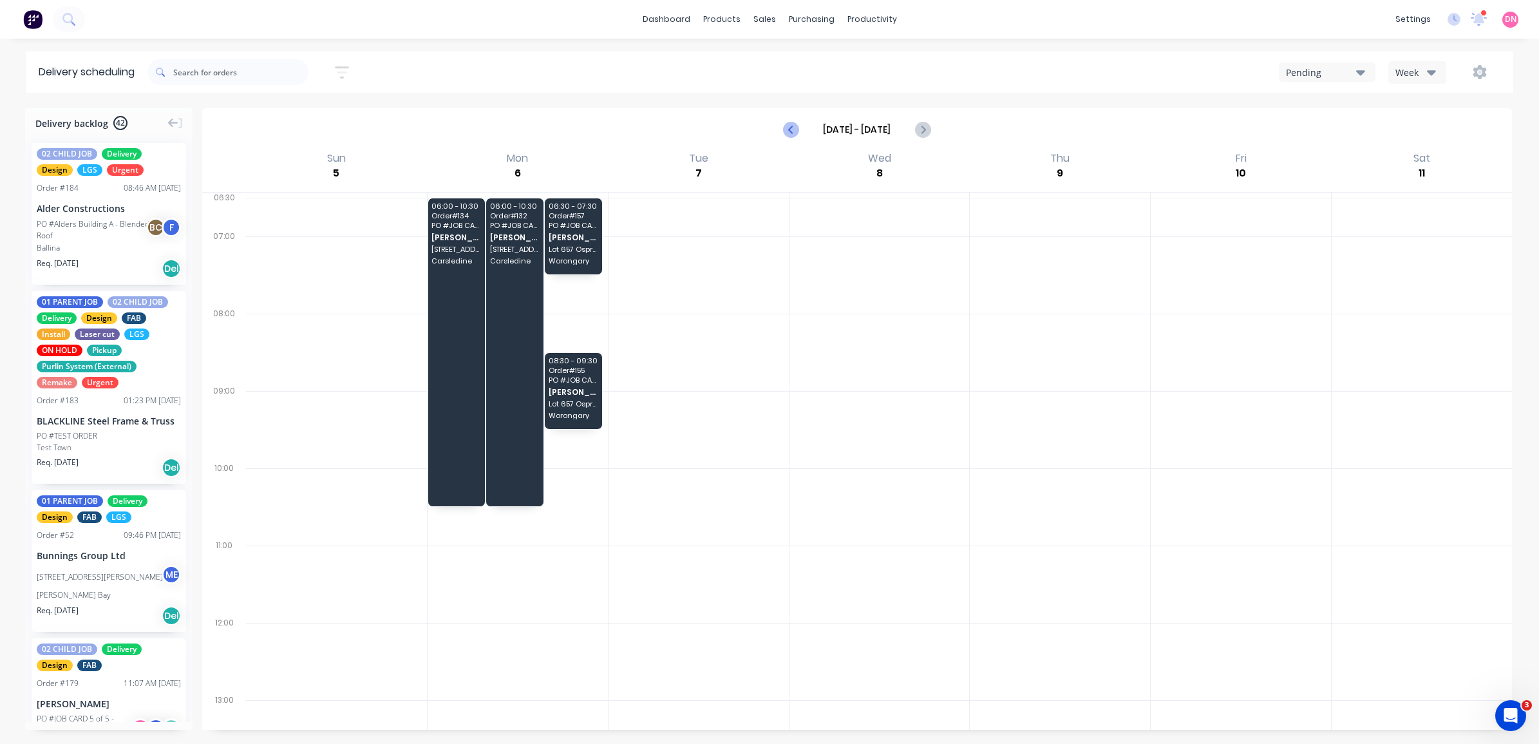
click at [786, 127] on icon "Previous page" at bounding box center [791, 129] width 15 height 15
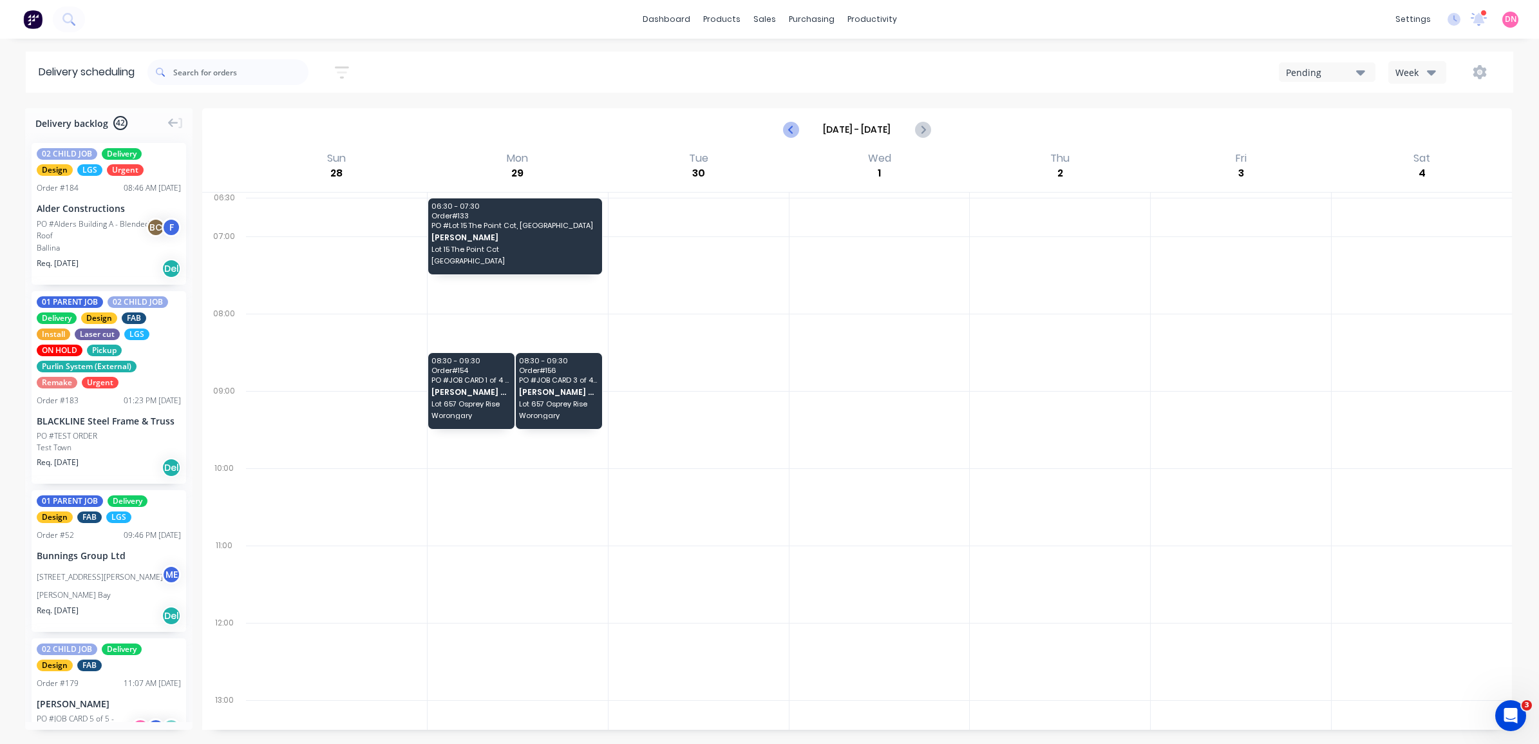
click at [786, 127] on icon "Previous page" at bounding box center [791, 129] width 15 height 15
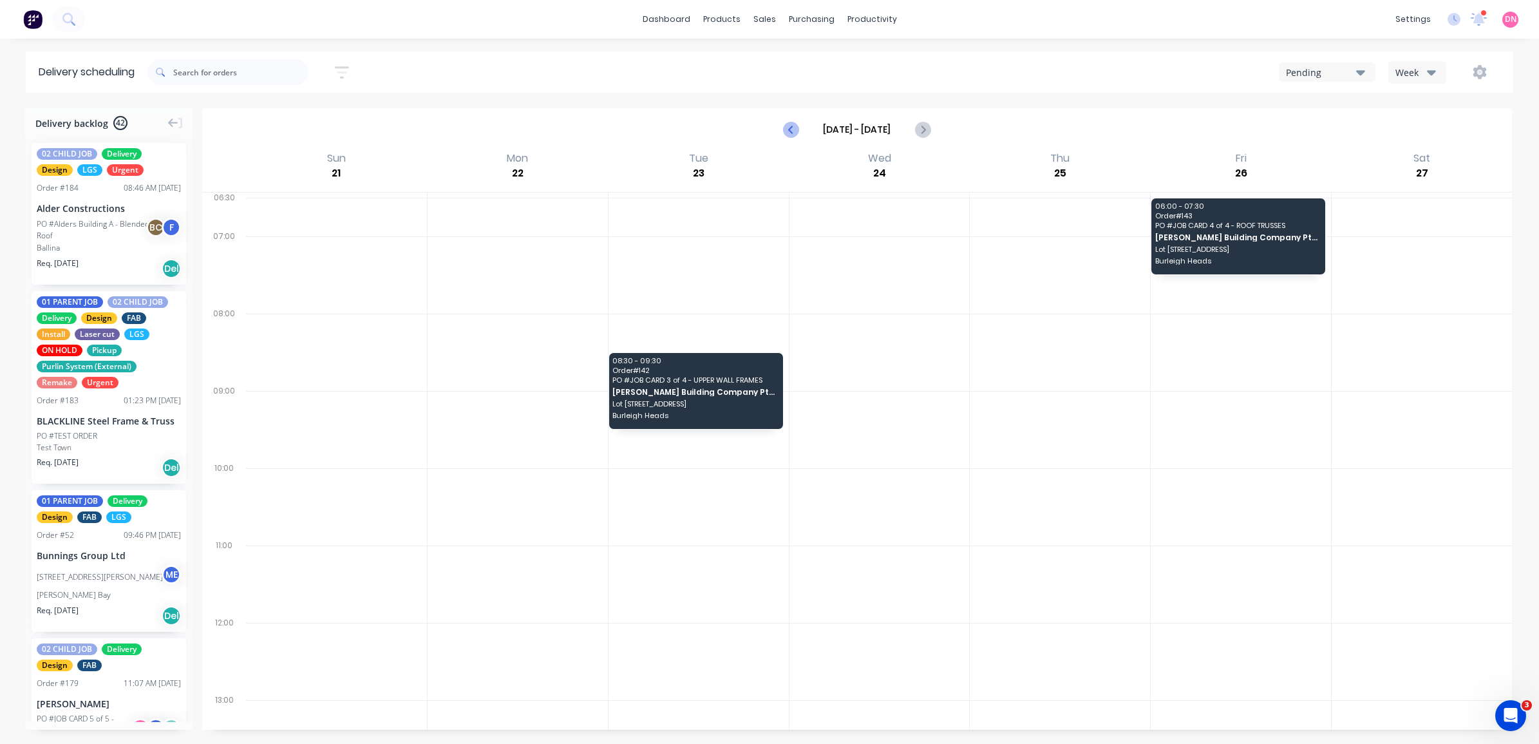
click at [786, 127] on icon "Previous page" at bounding box center [791, 129] width 15 height 15
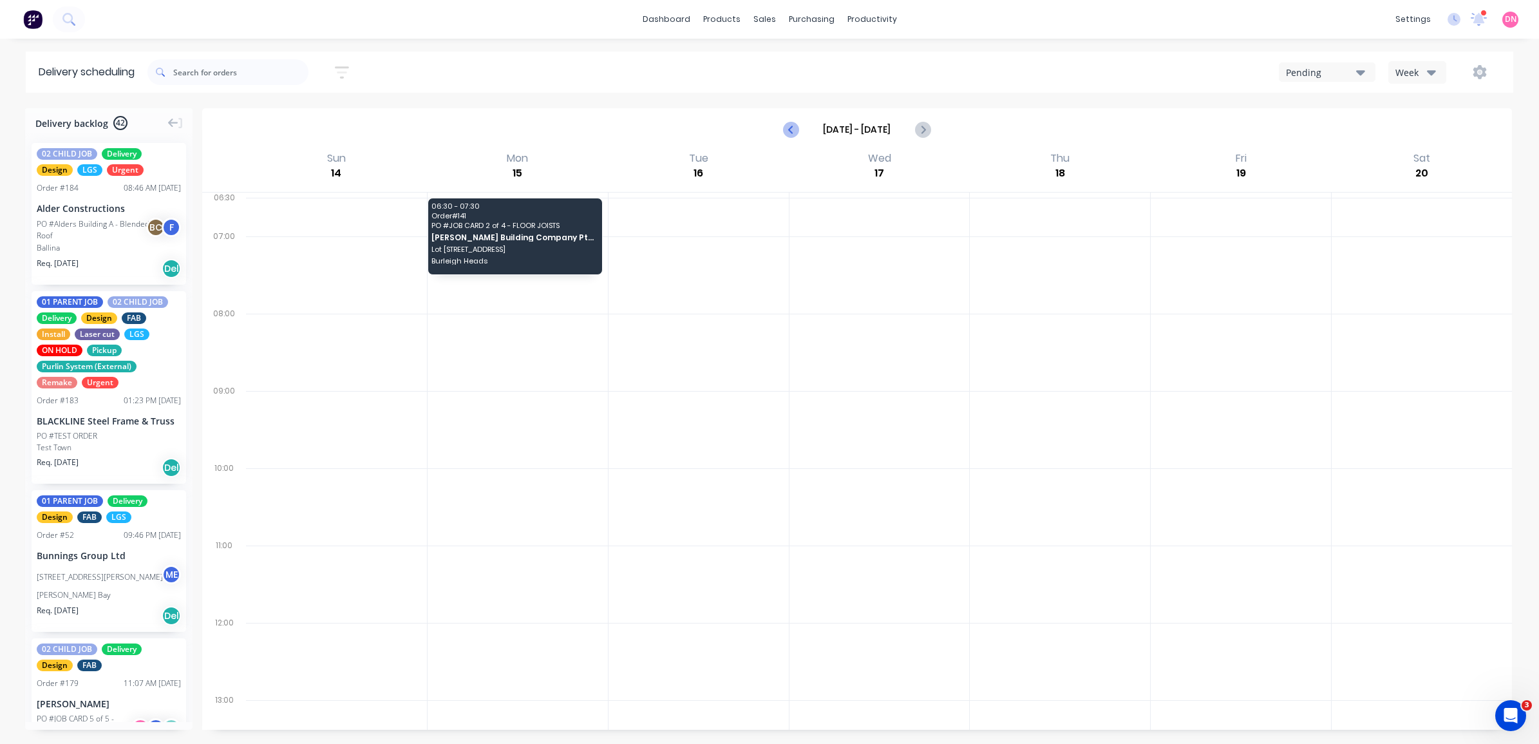
click at [786, 127] on icon "Previous page" at bounding box center [791, 129] width 15 height 15
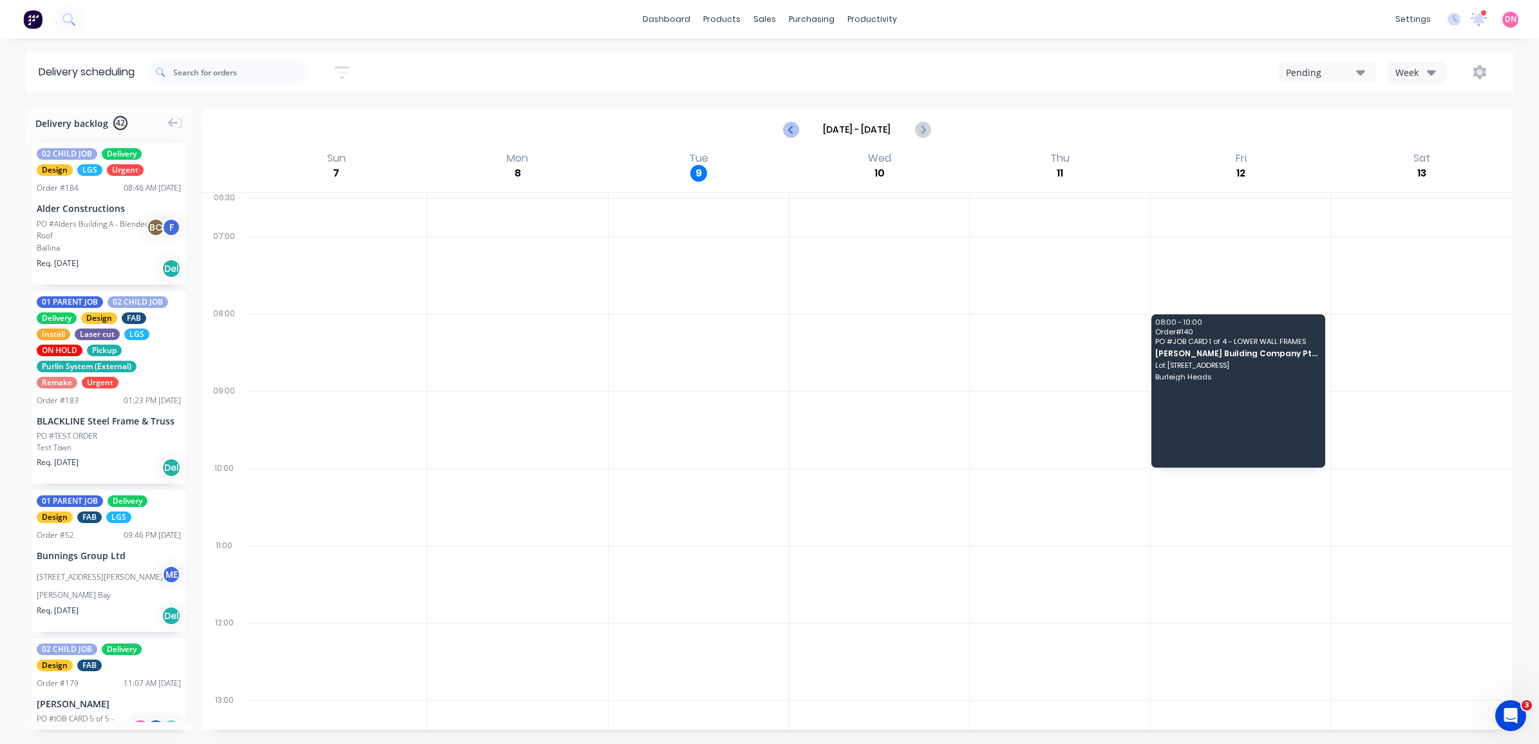
click at [786, 127] on icon "Previous page" at bounding box center [791, 129] width 15 height 15
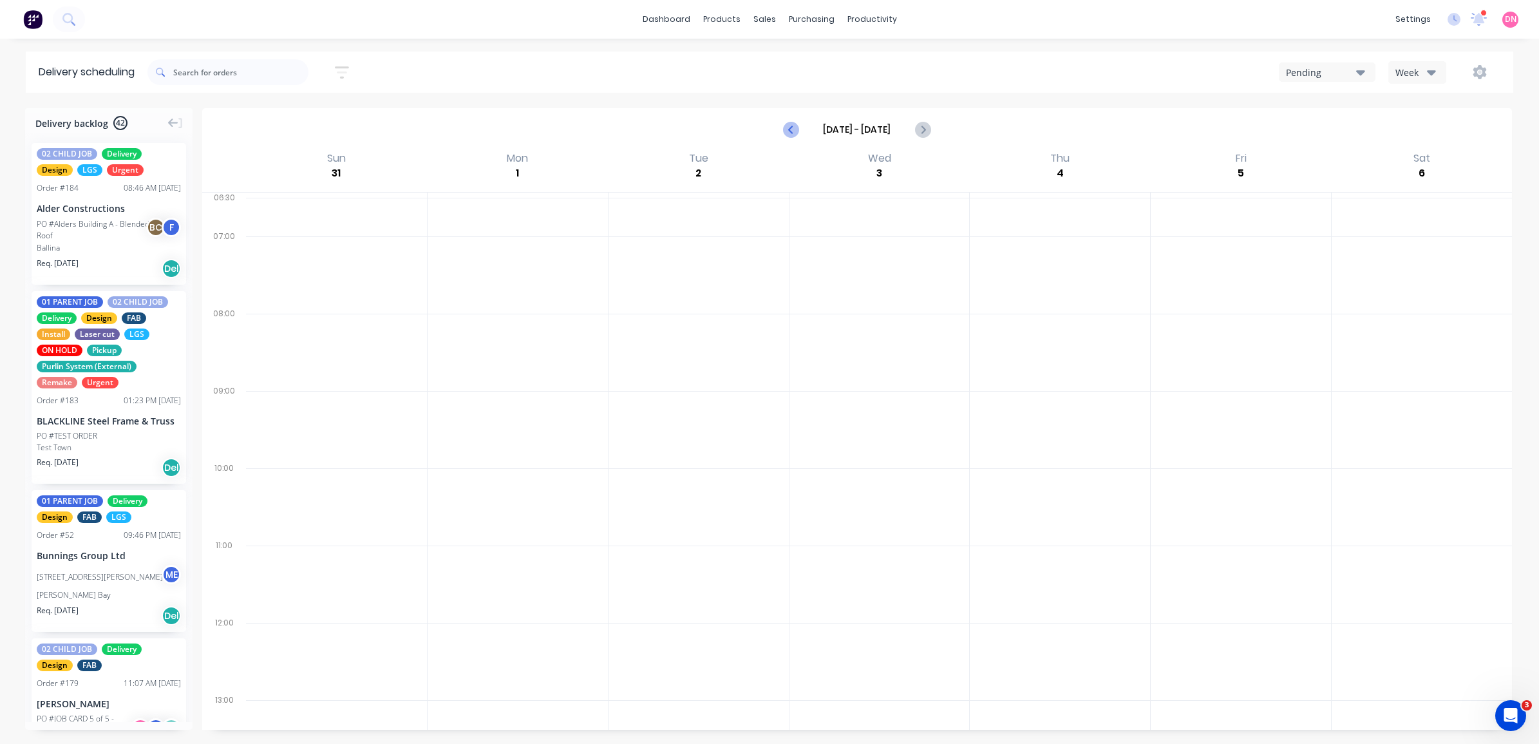
click at [786, 127] on icon "Previous page" at bounding box center [791, 129] width 15 height 15
type input "[DATE] - [DATE]"
